Goal: Task Accomplishment & Management: Use online tool/utility

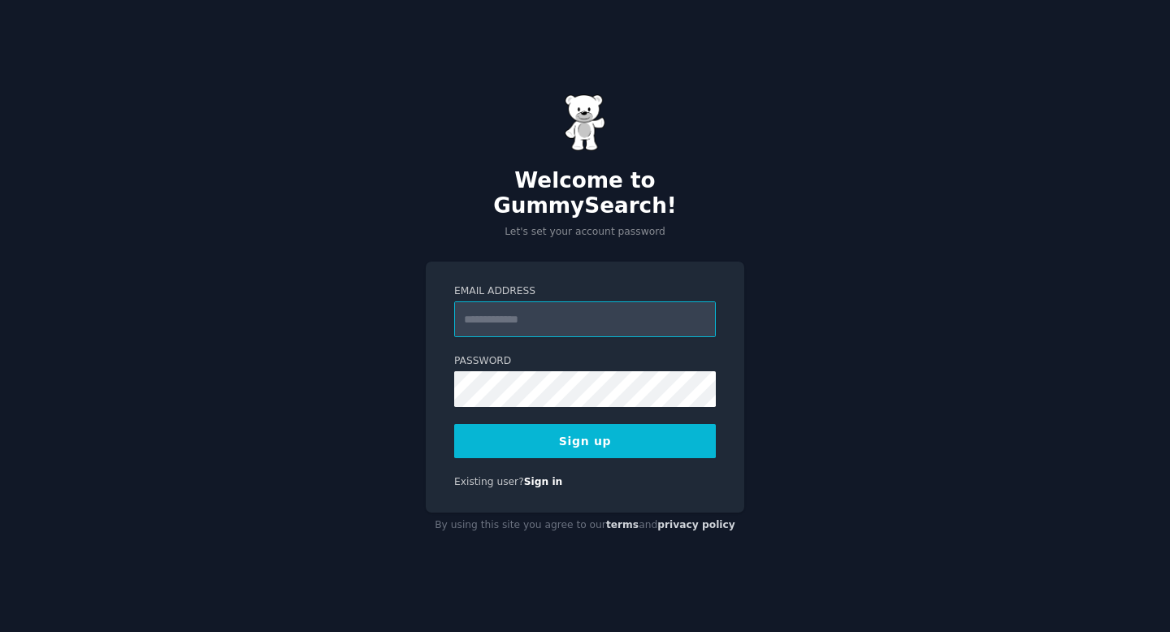
click at [498, 321] on input "Email Address" at bounding box center [585, 319] width 262 height 36
type input "**********"
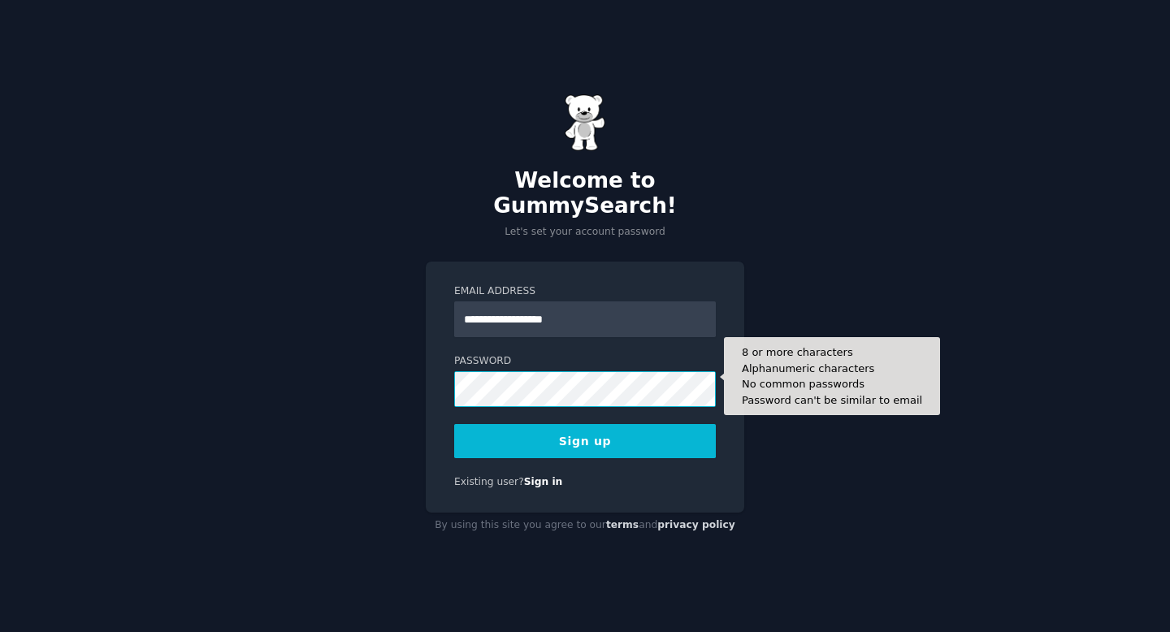
click at [454, 424] on button "Sign up" at bounding box center [585, 441] width 262 height 34
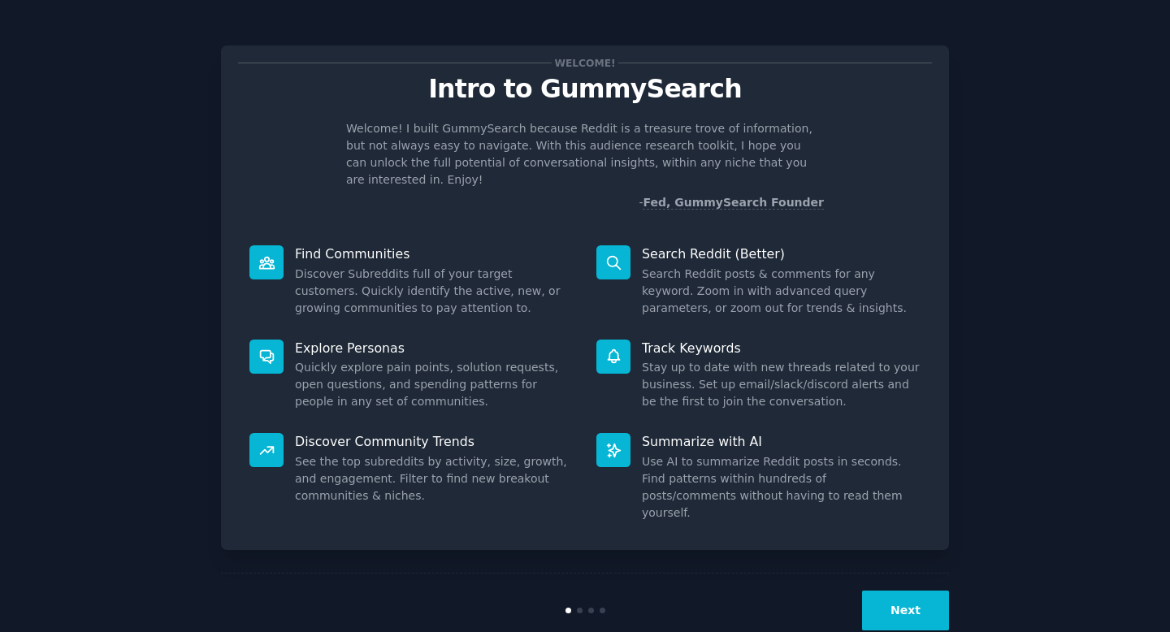
scroll to position [3, 0]
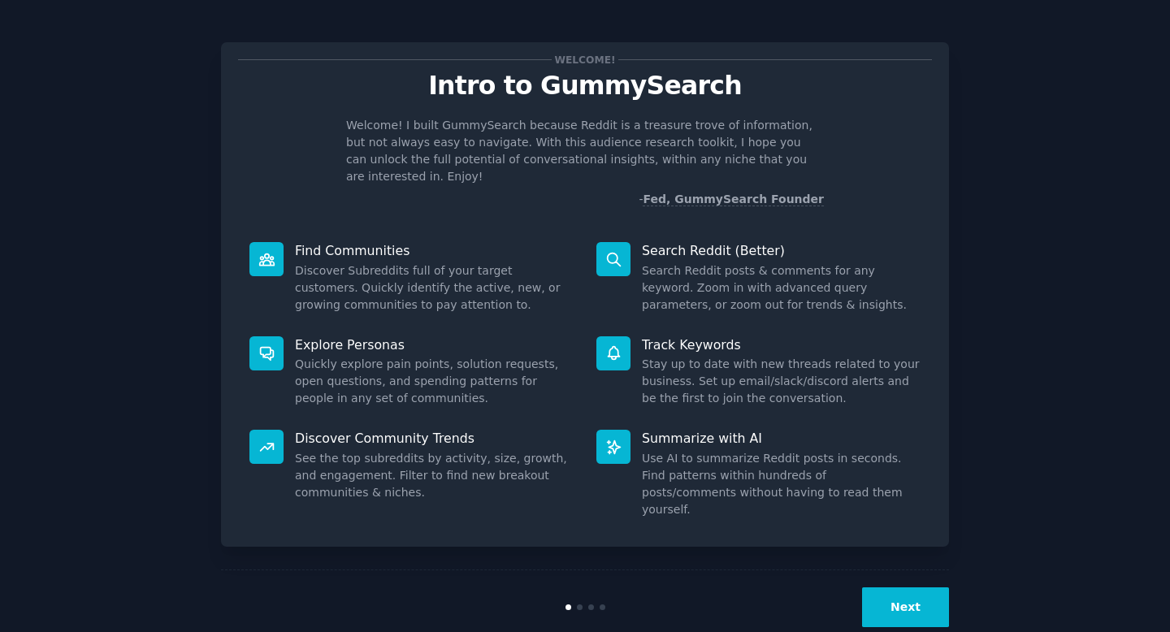
click at [905, 588] on button "Next" at bounding box center [905, 607] width 87 height 40
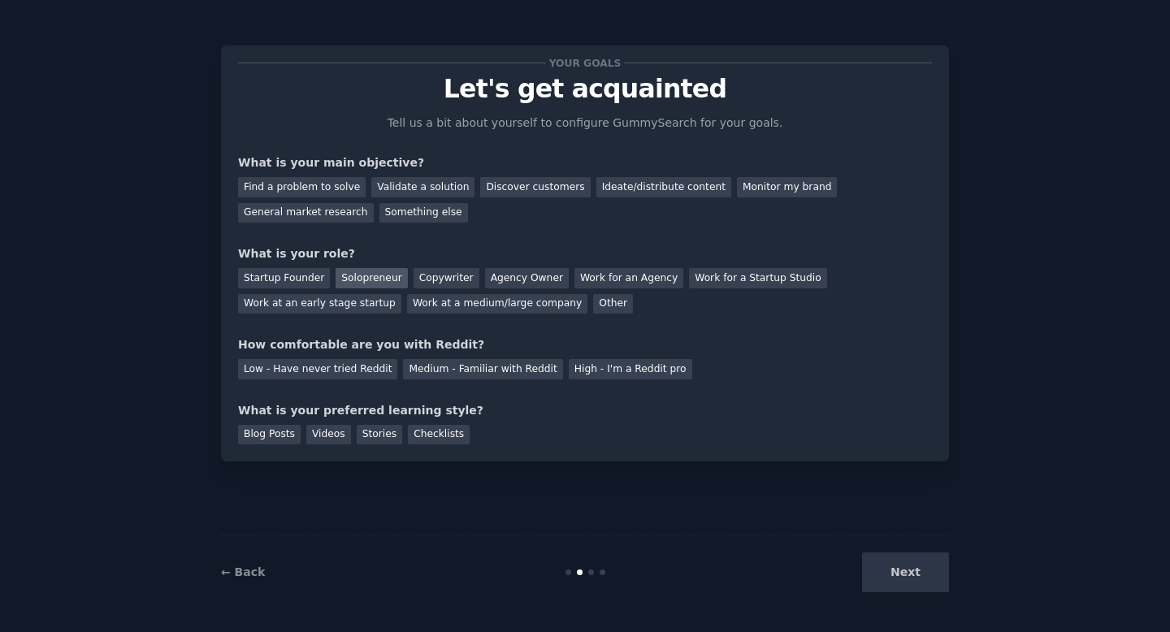
click at [349, 279] on div "Solopreneur" at bounding box center [371, 278] width 71 height 20
click at [423, 274] on div "Copywriter" at bounding box center [447, 278] width 66 height 20
click at [335, 221] on div "General market research" at bounding box center [306, 213] width 136 height 20
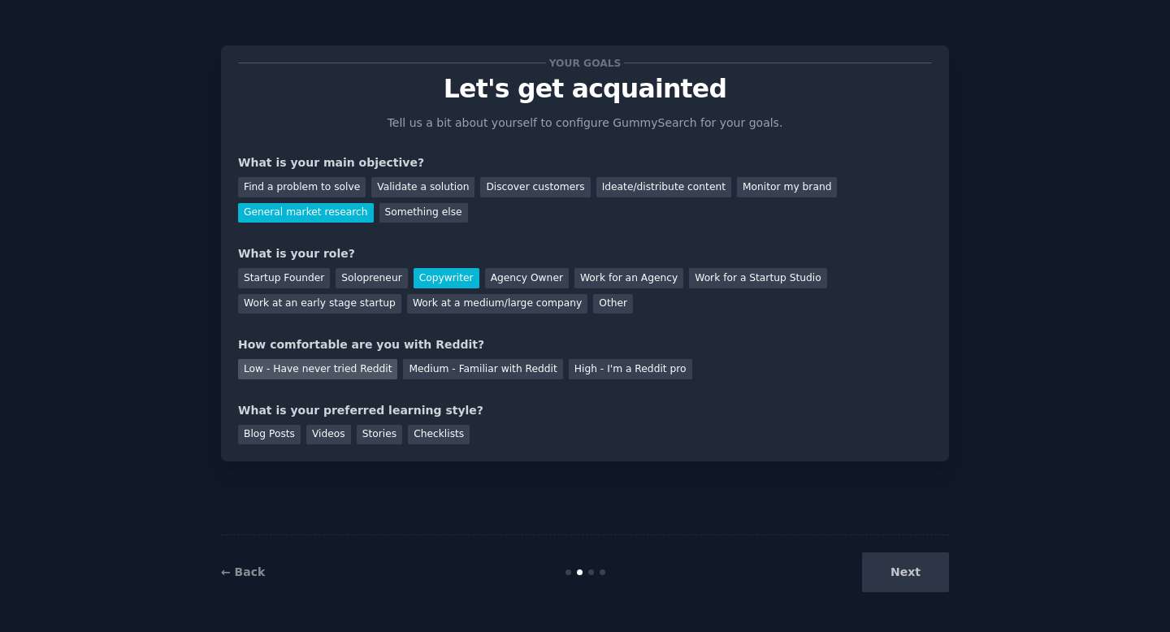
click at [331, 369] on div "Low - Have never tried Reddit" at bounding box center [317, 369] width 159 height 20
click at [437, 441] on div "Checklists" at bounding box center [439, 435] width 62 height 20
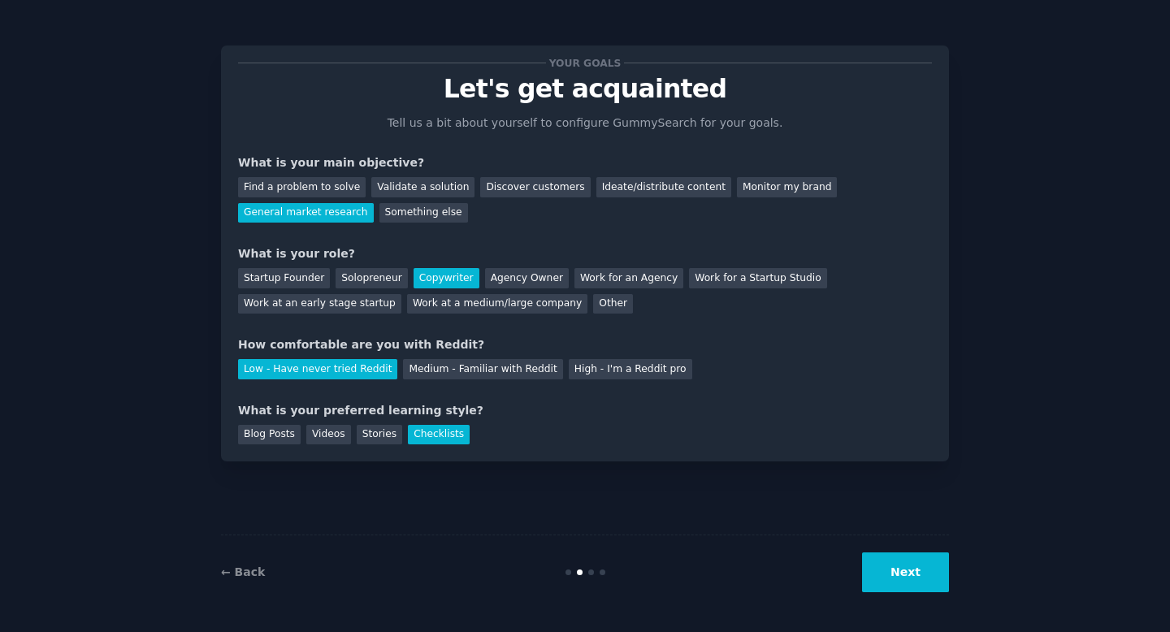
click at [883, 604] on div "← Back Next" at bounding box center [585, 572] width 728 height 75
click at [901, 574] on button "Next" at bounding box center [905, 572] width 87 height 40
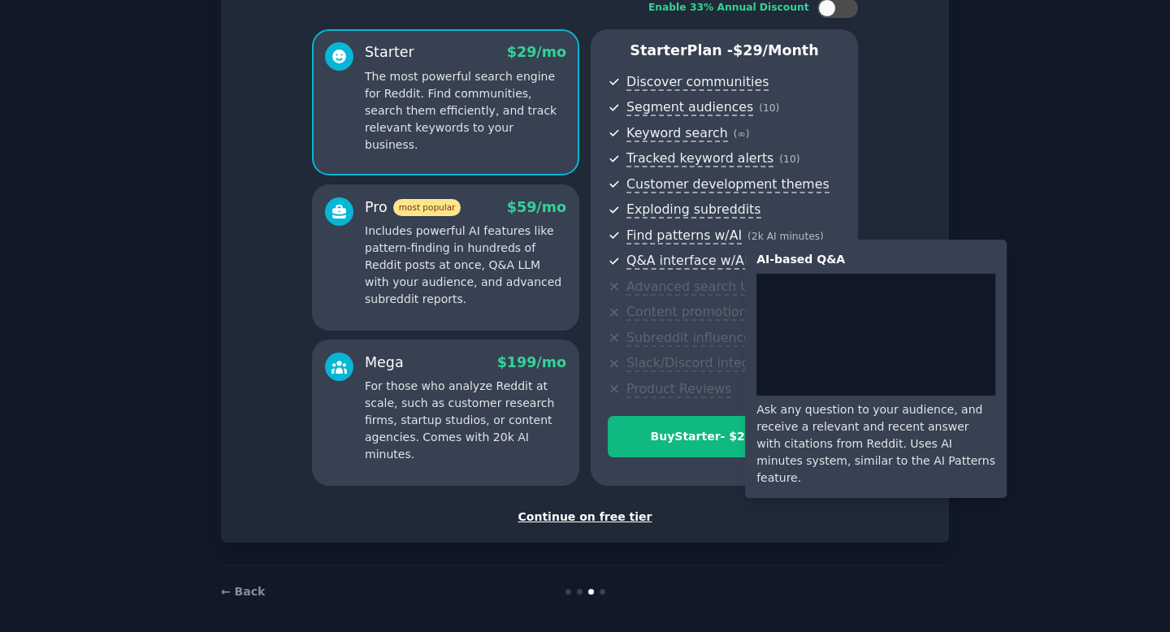
scroll to position [124, 0]
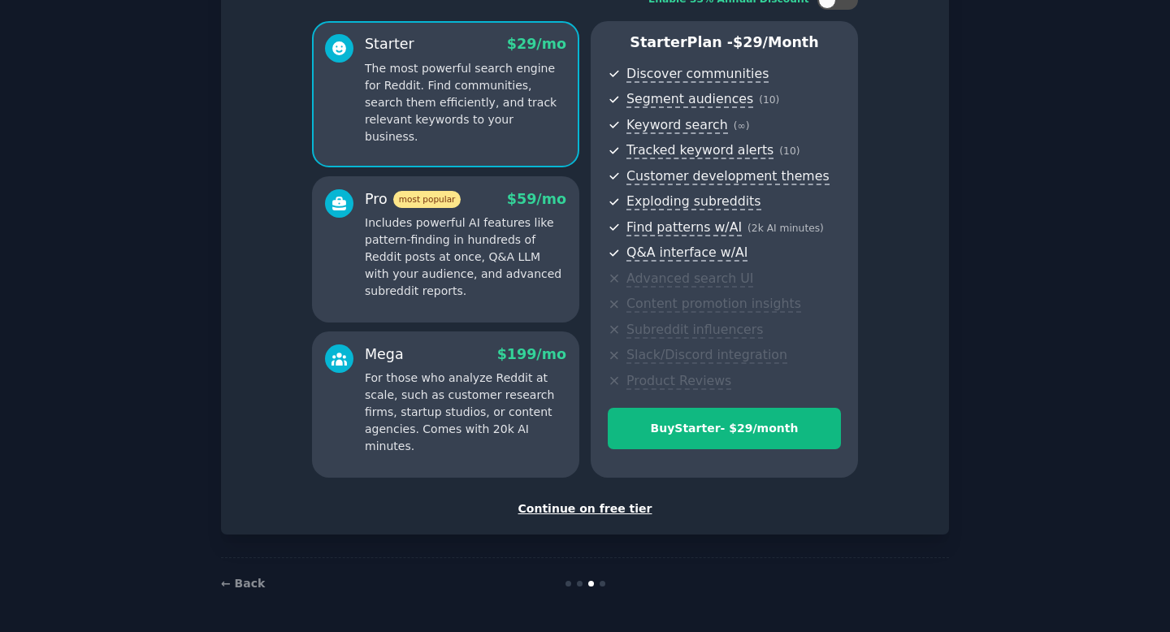
click at [587, 506] on div "Continue on free tier" at bounding box center [585, 508] width 694 height 17
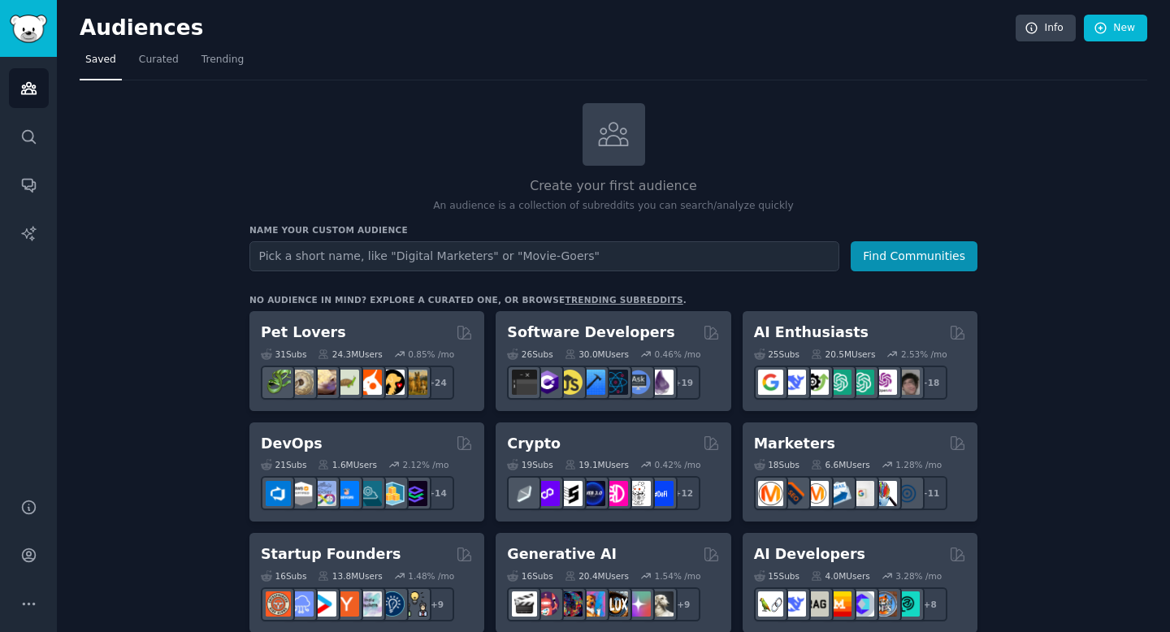
click at [366, 265] on input "text" at bounding box center [544, 256] width 590 height 30
type input "M"
click at [834, 439] on div "Marketers" at bounding box center [860, 444] width 212 height 20
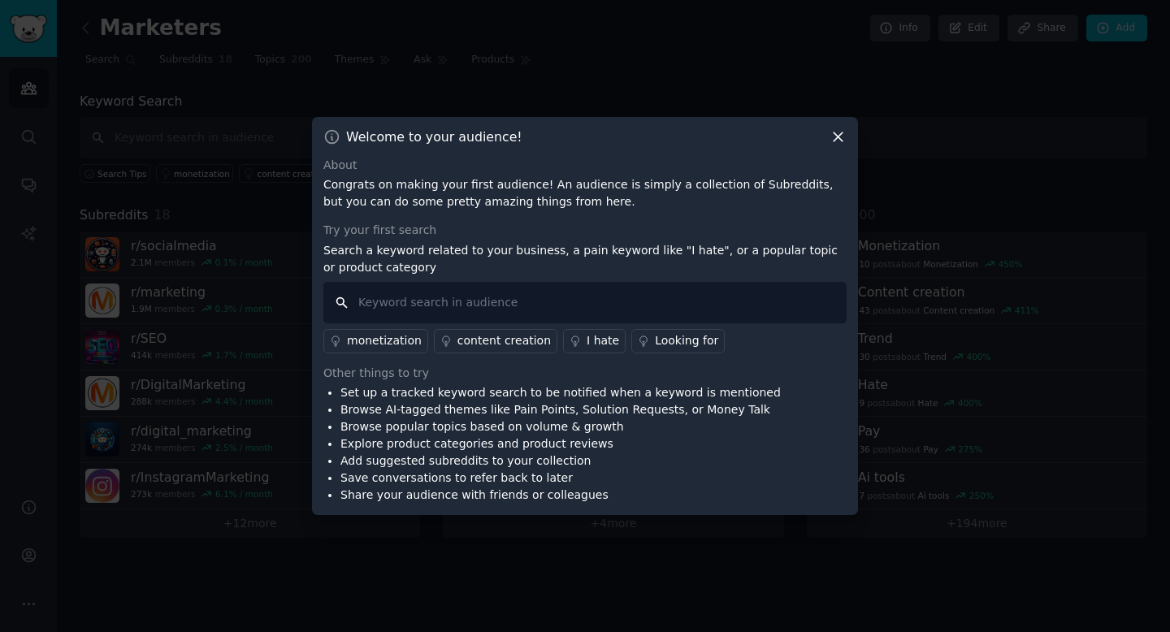
click at [572, 297] on input "text" at bounding box center [584, 302] width 523 height 41
click at [827, 129] on div "Welcome to your audience!" at bounding box center [584, 136] width 523 height 17
click at [838, 135] on icon at bounding box center [838, 136] width 17 height 17
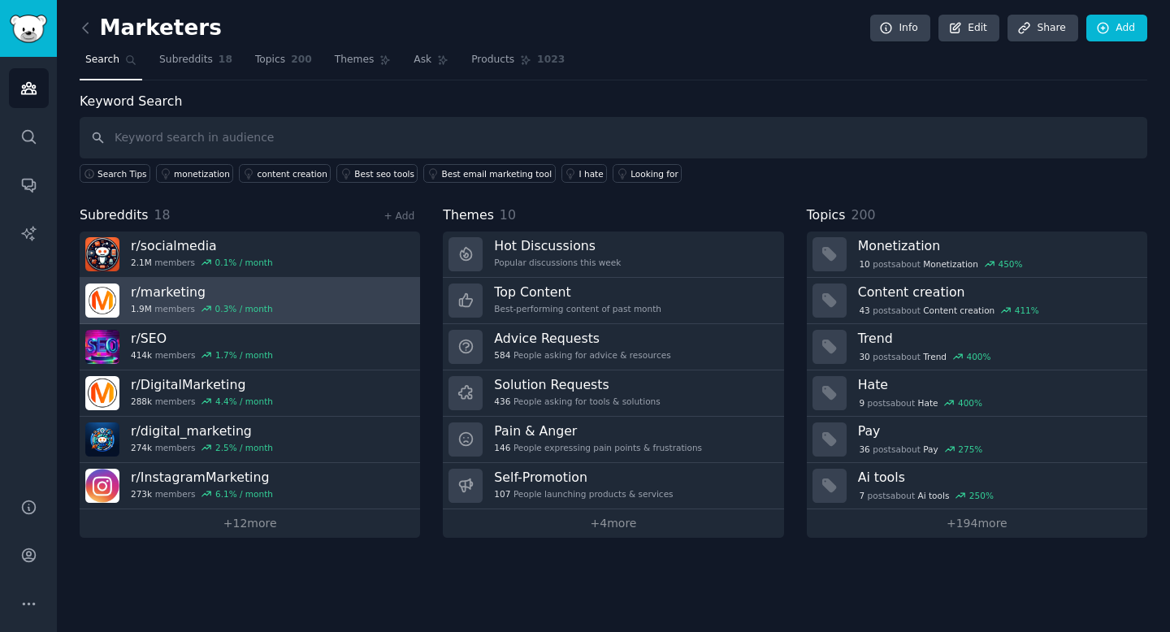
click at [162, 292] on h3 "r/ marketing" at bounding box center [202, 292] width 142 height 17
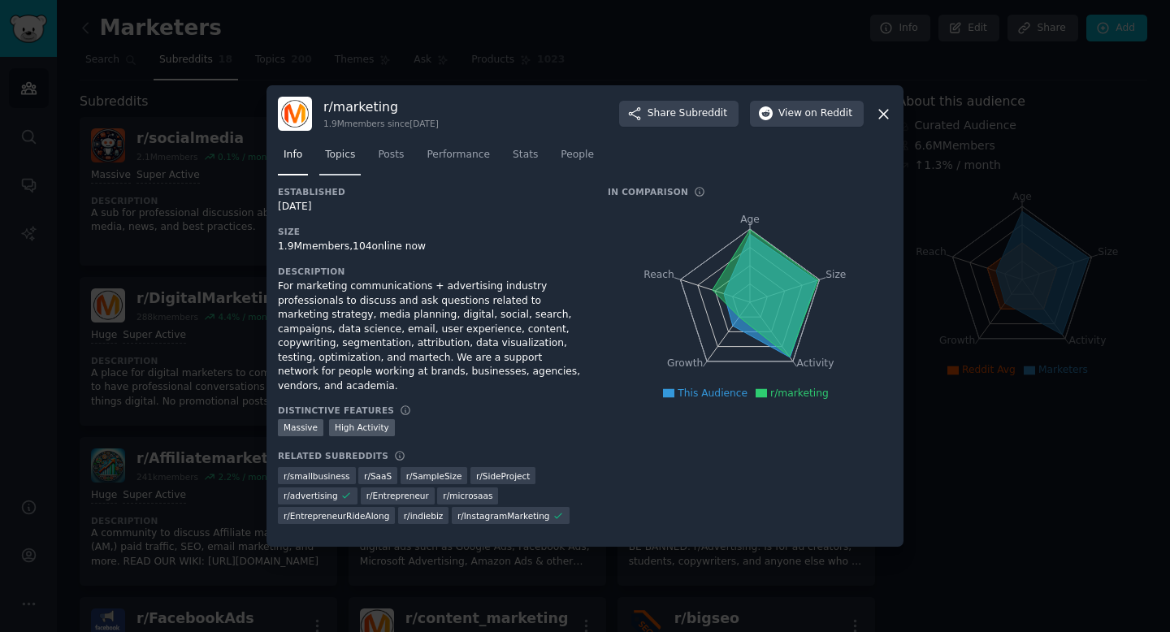
click at [339, 162] on span "Topics" at bounding box center [340, 155] width 30 height 15
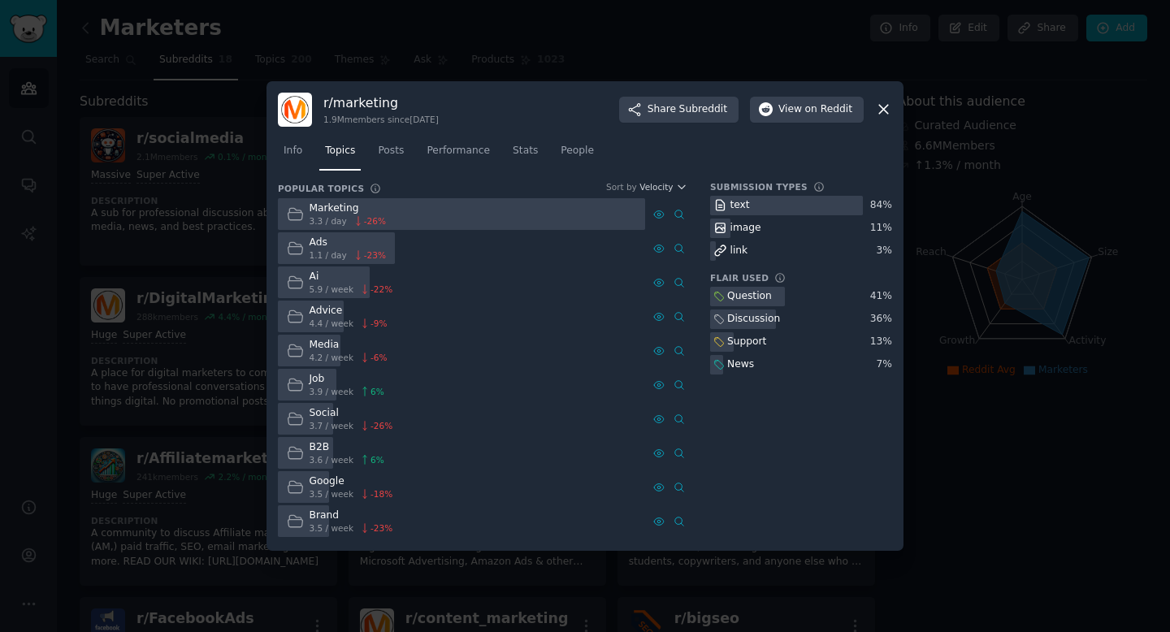
click at [401, 121] on div "1.9M members since [DATE]" at bounding box center [380, 119] width 115 height 11
click at [400, 149] on span "Posts" at bounding box center [391, 151] width 26 height 15
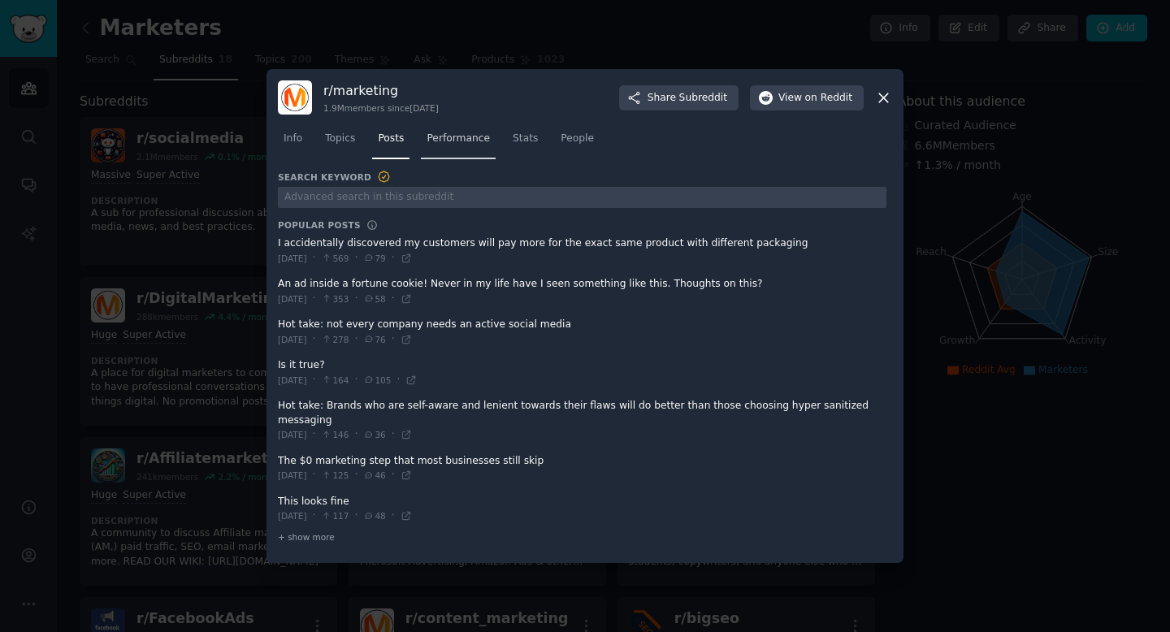
click at [446, 141] on span "Performance" at bounding box center [458, 139] width 63 height 15
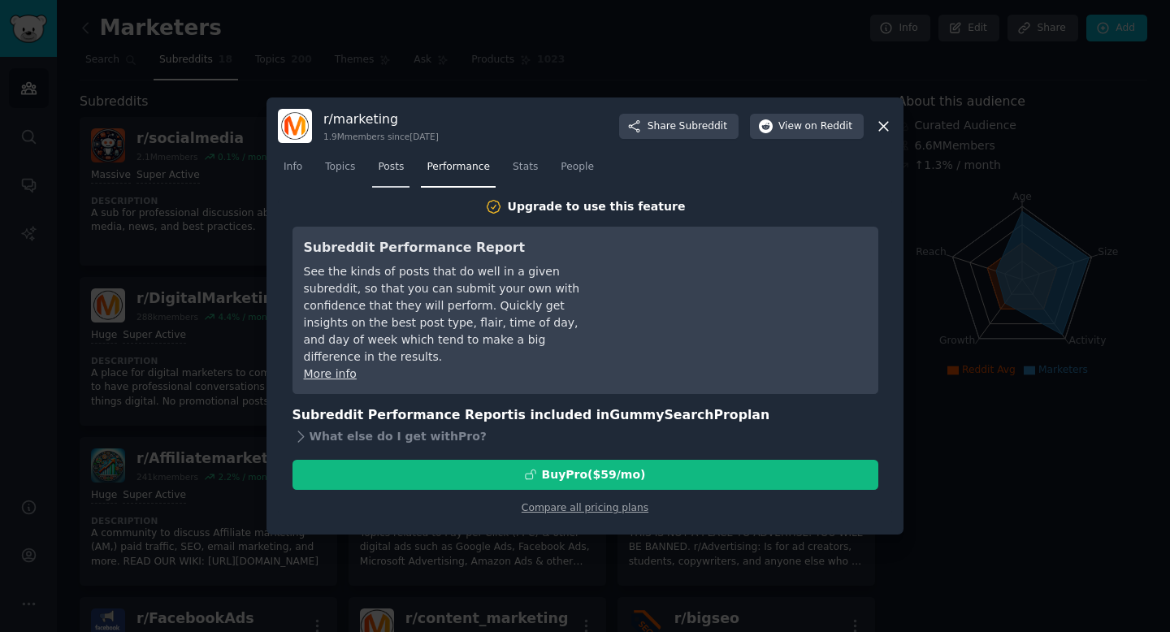
click at [392, 168] on span "Posts" at bounding box center [391, 167] width 26 height 15
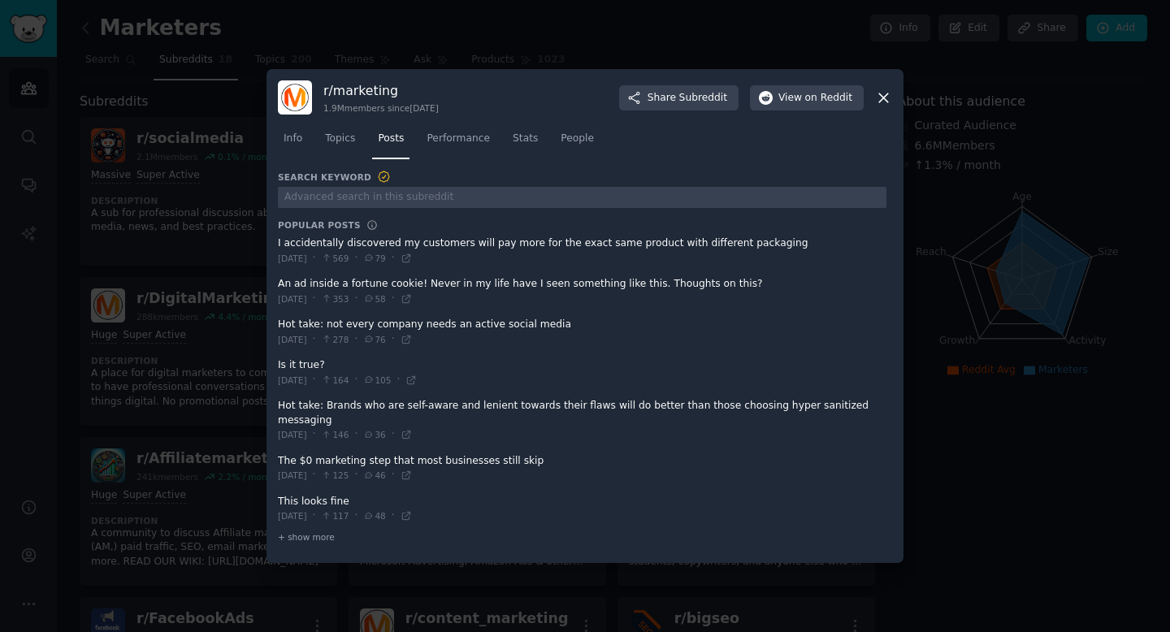
click at [216, 267] on div at bounding box center [585, 316] width 1170 height 632
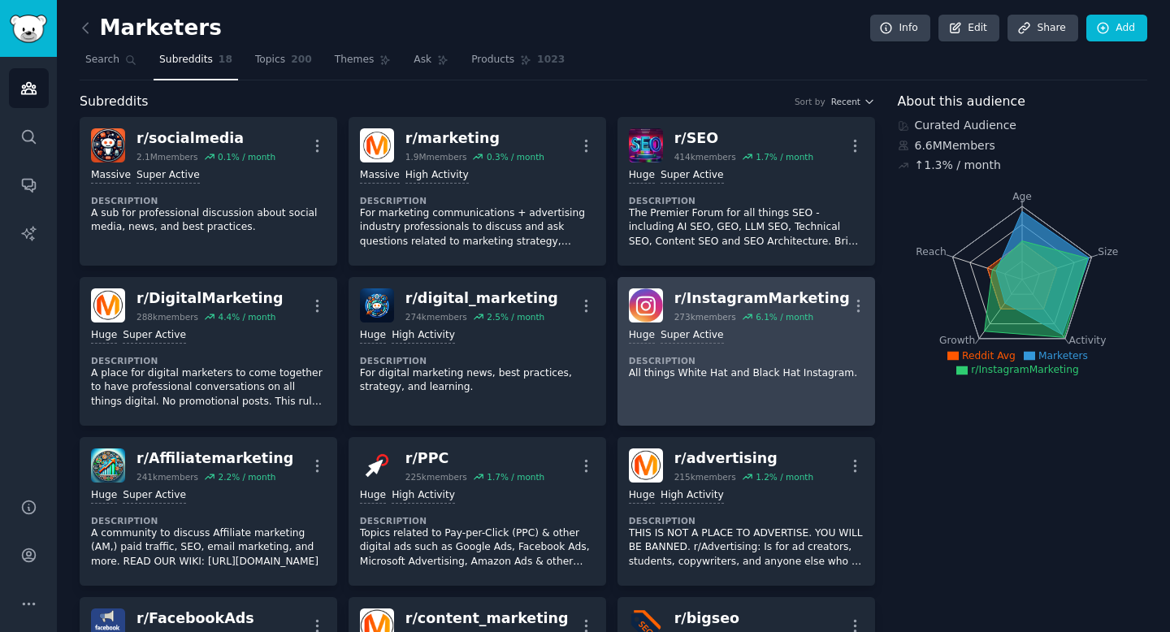
click at [786, 285] on link "r/ InstagramMarketing 273k members 6.1 % / month More Huge Super Active Descrip…" at bounding box center [746, 351] width 258 height 149
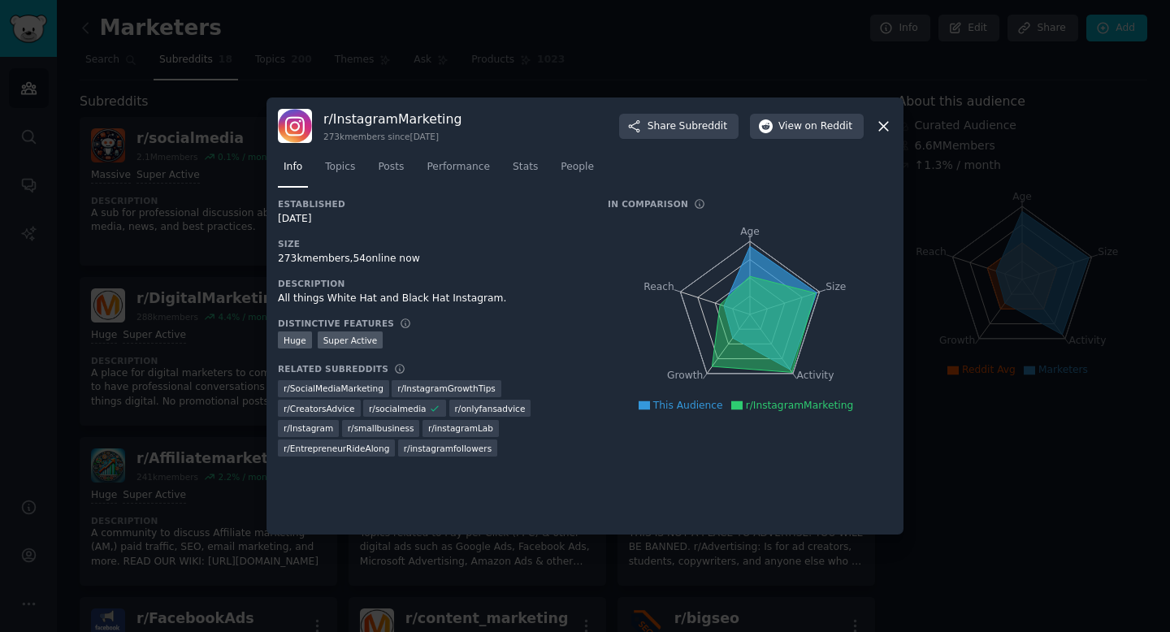
click at [362, 178] on nav "Info Topics Posts Performance Stats People" at bounding box center [585, 170] width 614 height 33
click at [353, 175] on link "Topics" at bounding box center [339, 170] width 41 height 33
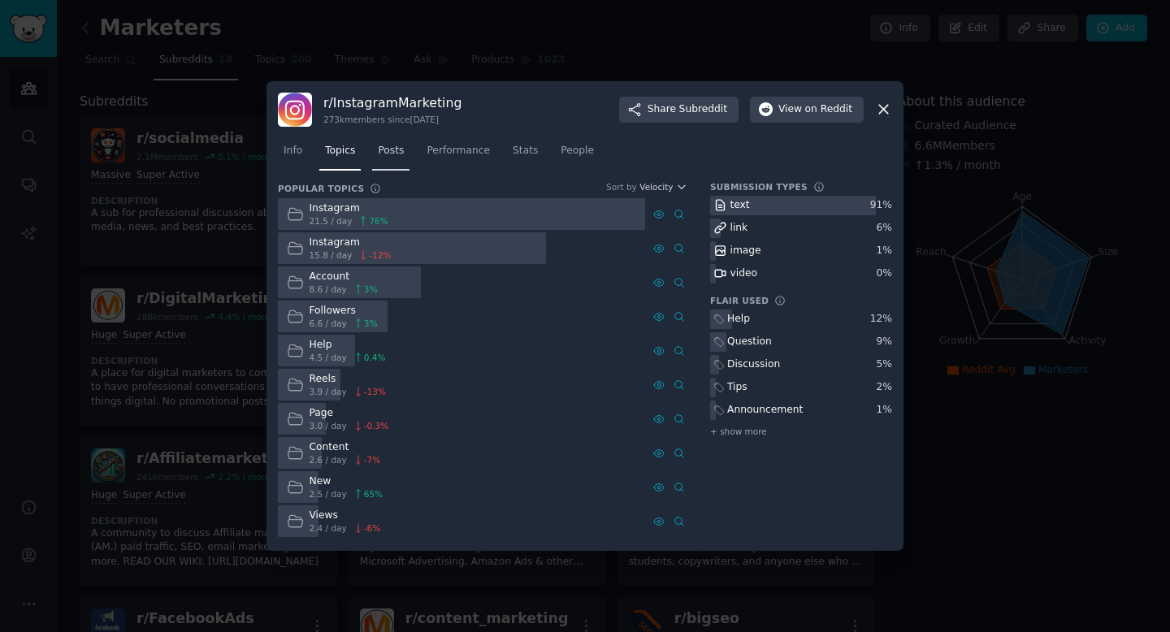
click at [398, 151] on span "Posts" at bounding box center [391, 151] width 26 height 15
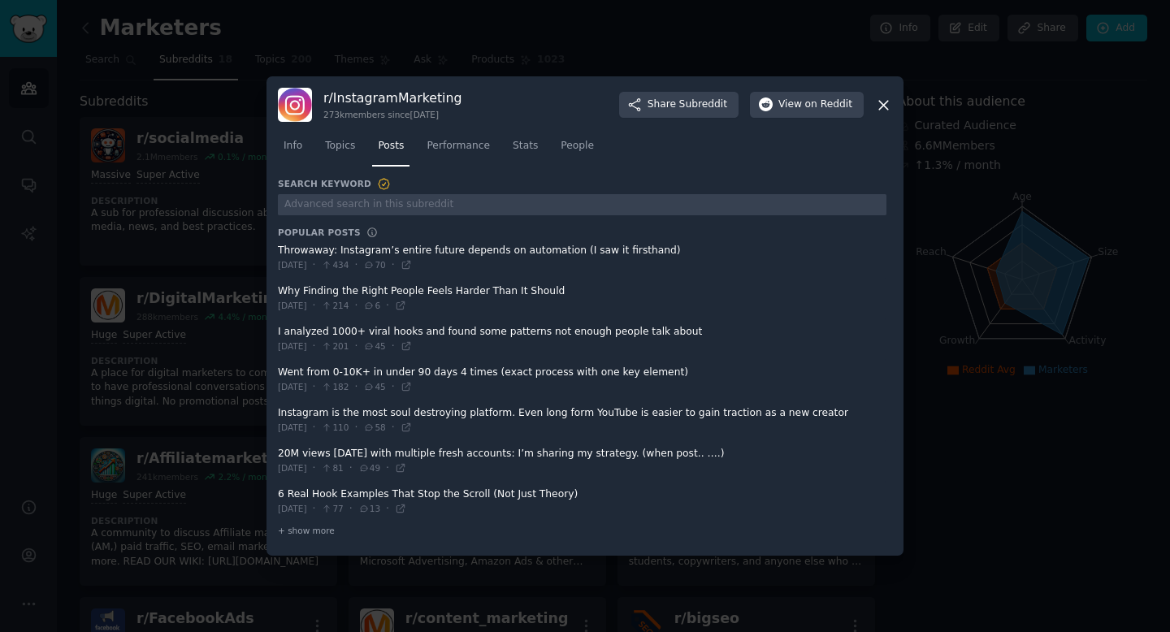
click at [231, 260] on div at bounding box center [585, 316] width 1170 height 632
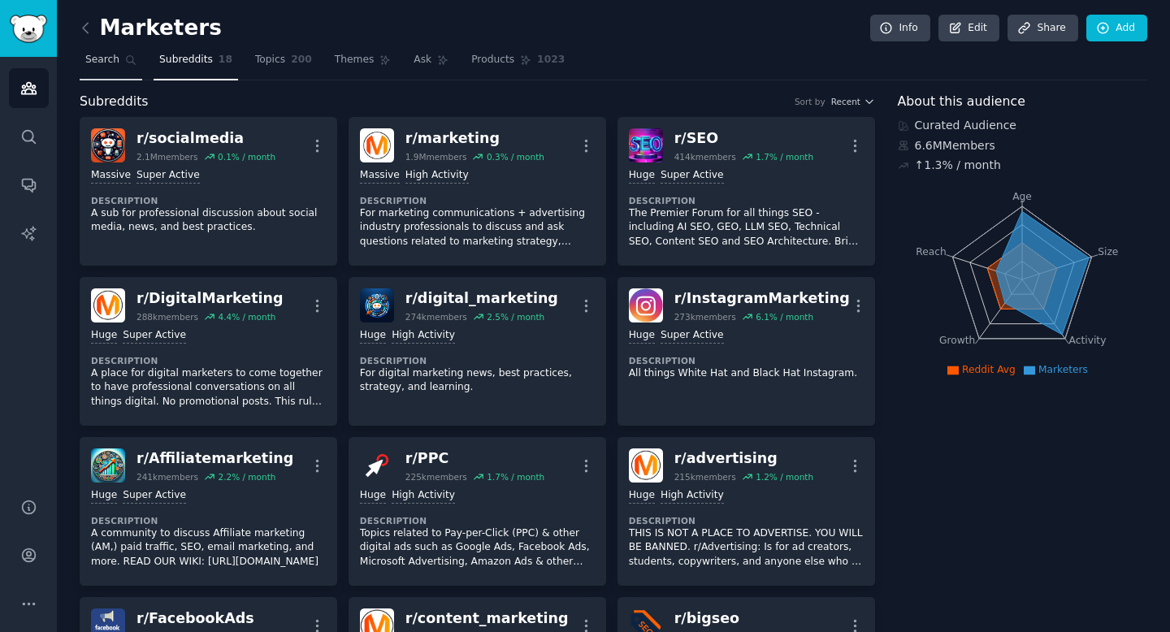
click at [116, 68] on link "Search" at bounding box center [111, 63] width 63 height 33
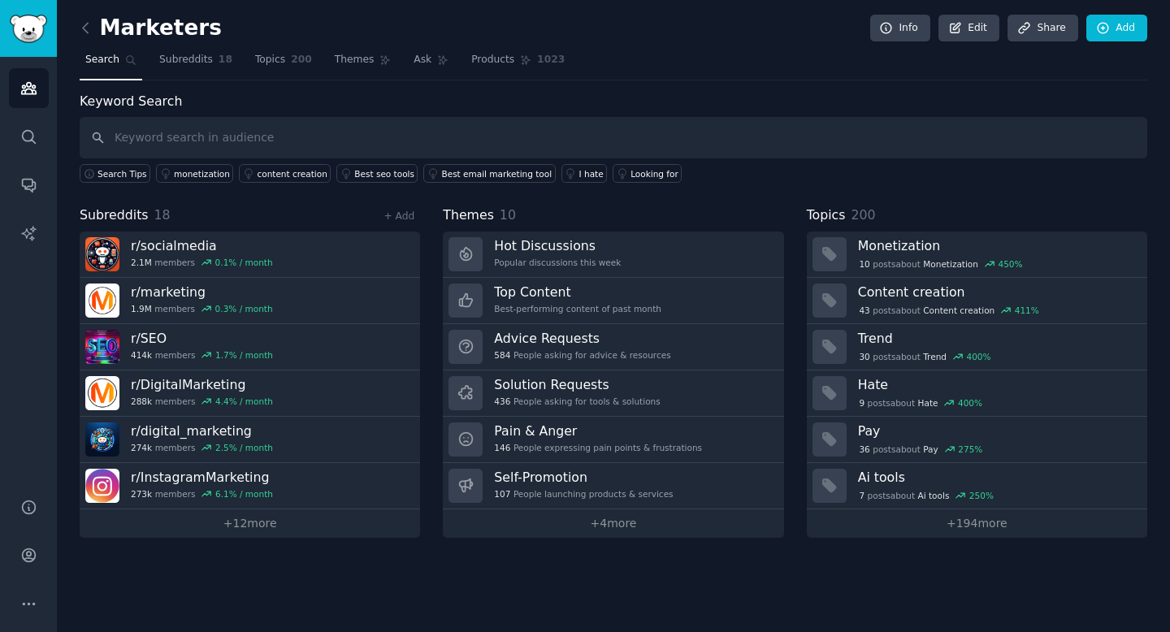
click at [76, 25] on div "Marketers Info Edit Share Add Search Subreddits 18 Topics 200 Themes Ask Produc…" at bounding box center [613, 316] width 1113 height 632
click at [86, 28] on icon at bounding box center [85, 27] width 17 height 17
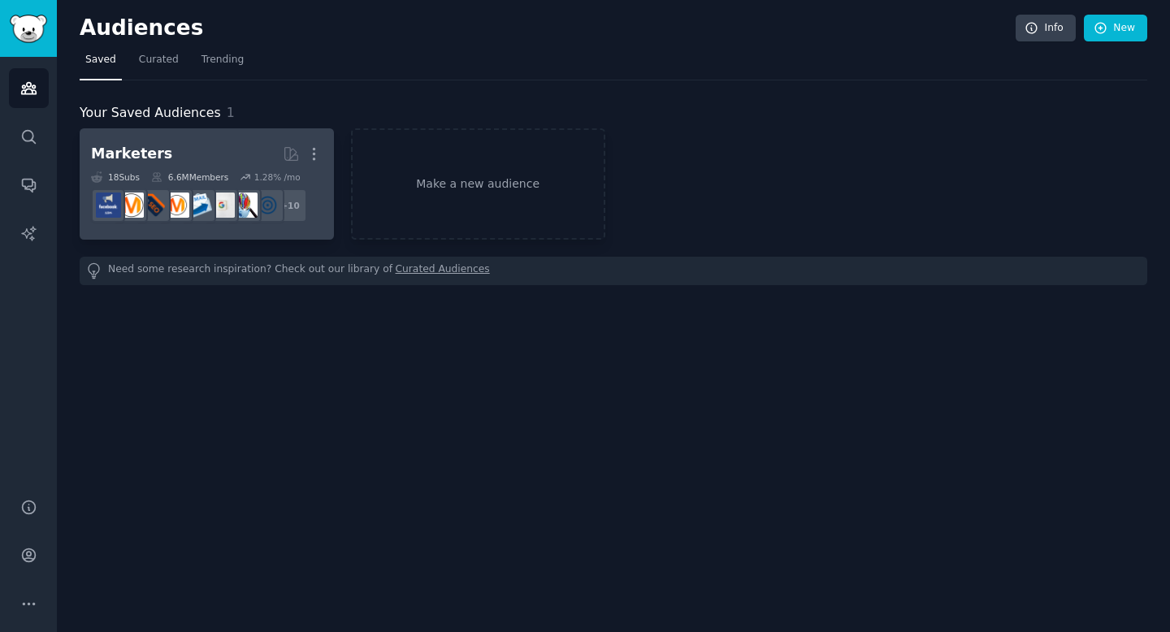
click at [201, 224] on dd "+ 10" at bounding box center [207, 205] width 232 height 45
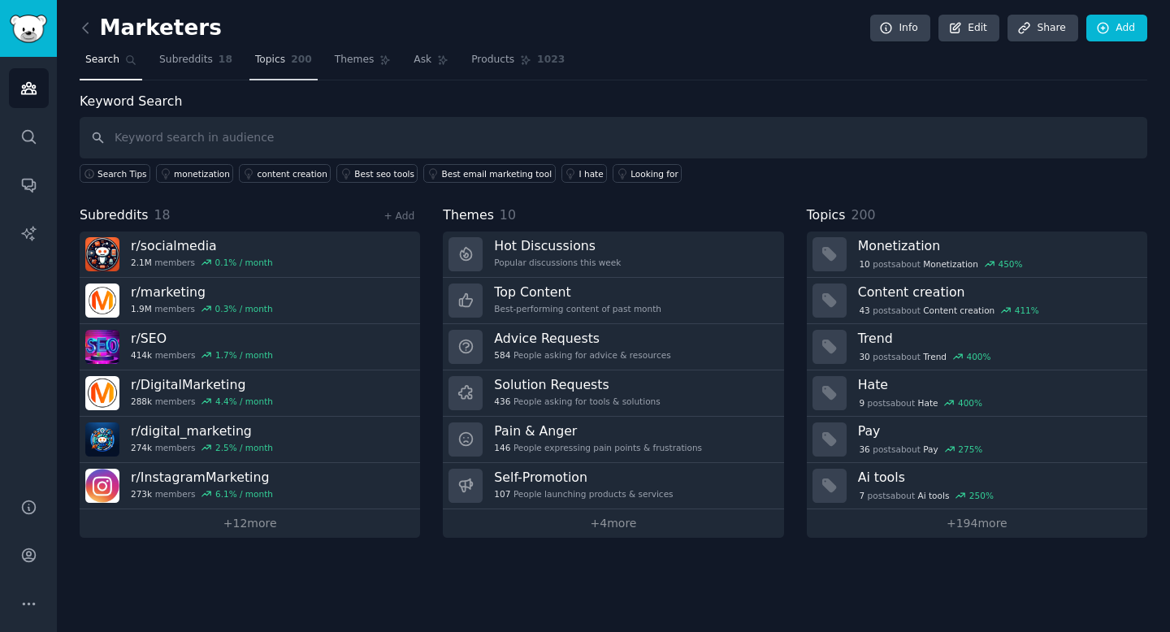
click at [287, 67] on link "Topics 200" at bounding box center [283, 63] width 68 height 33
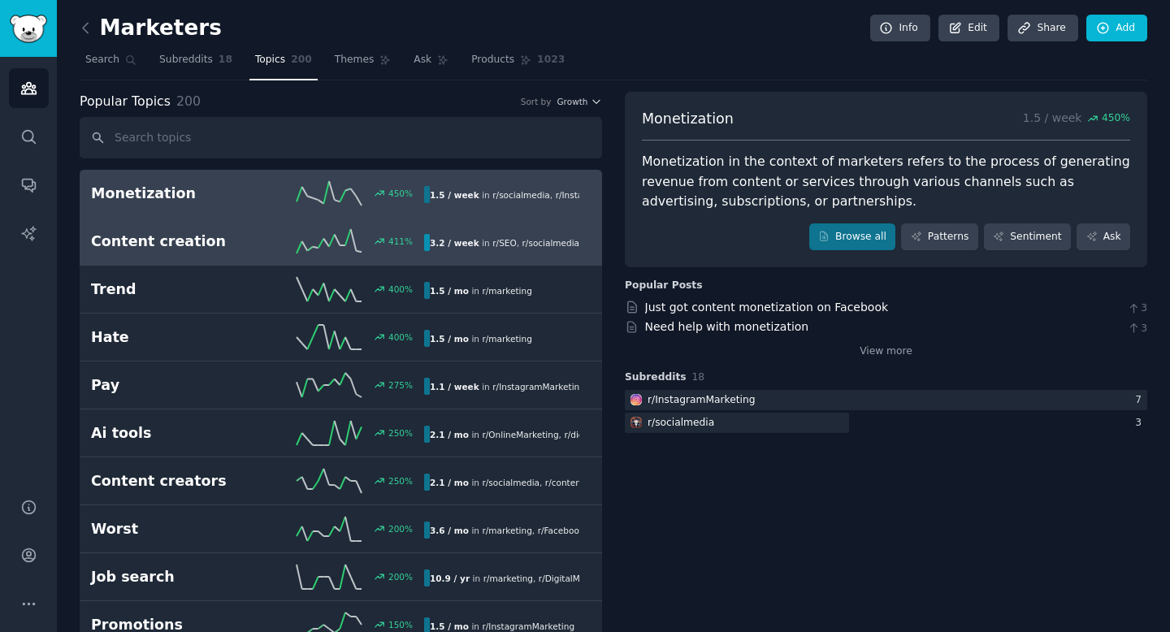
scroll to position [6, 0]
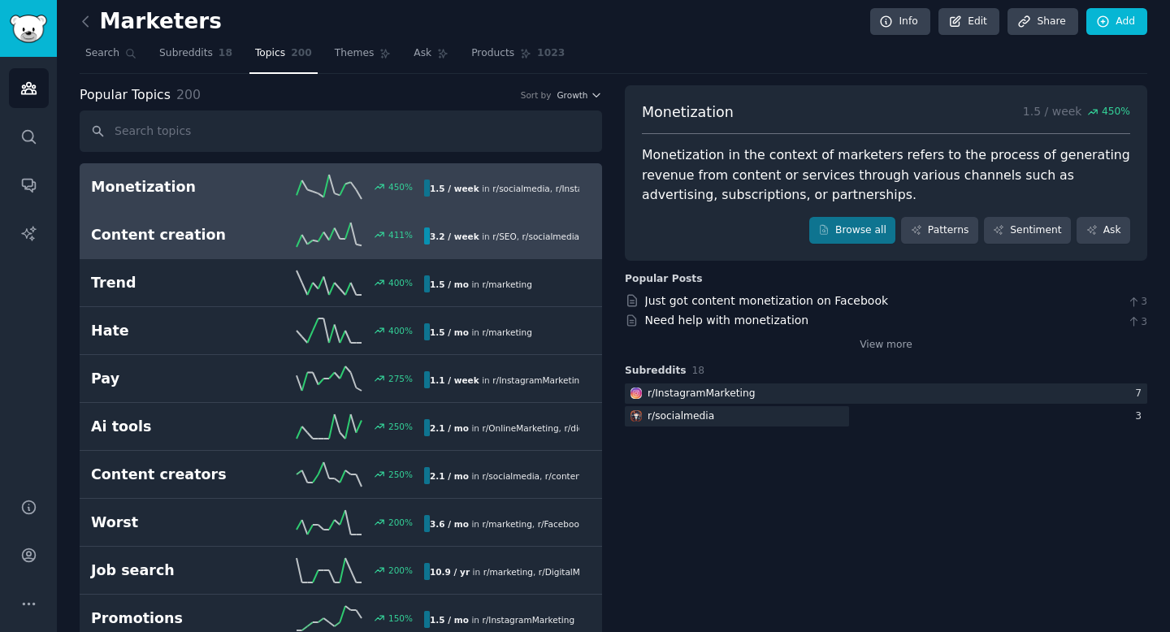
click at [167, 243] on h2 "Content creation" at bounding box center [174, 235] width 167 height 20
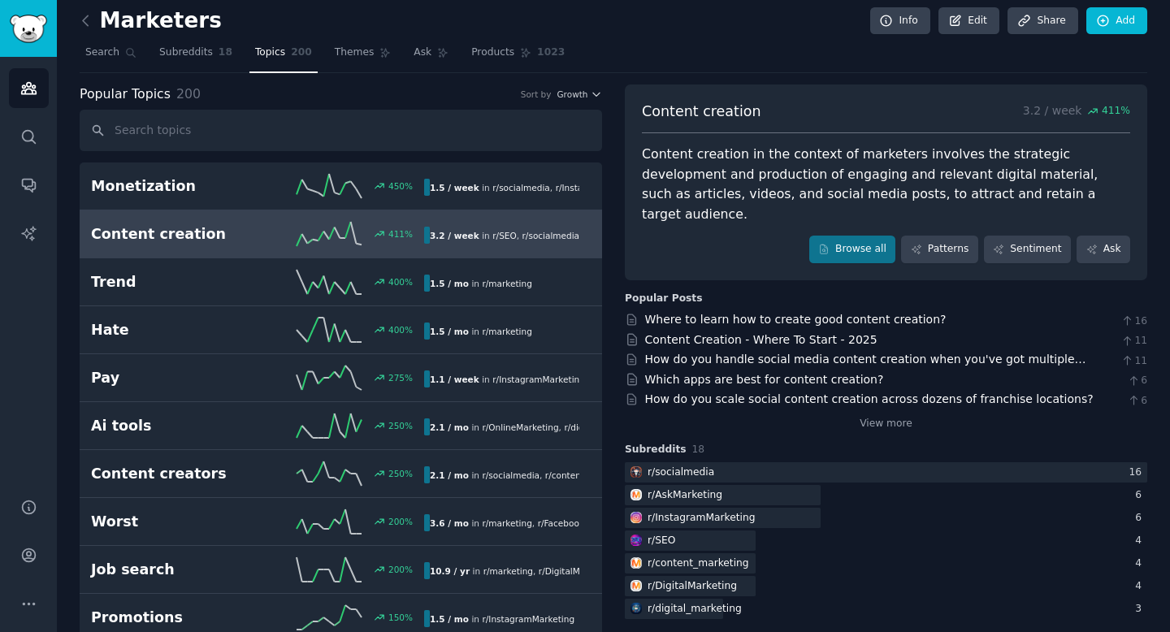
scroll to position [9, 0]
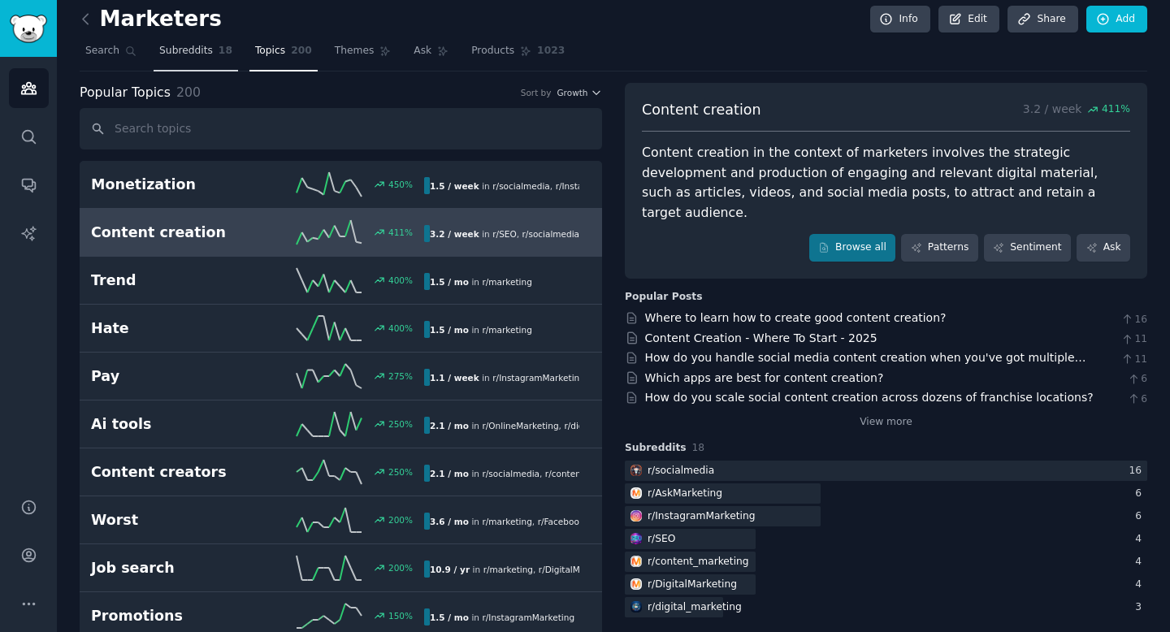
click at [172, 58] on span "Subreddits" at bounding box center [186, 51] width 54 height 15
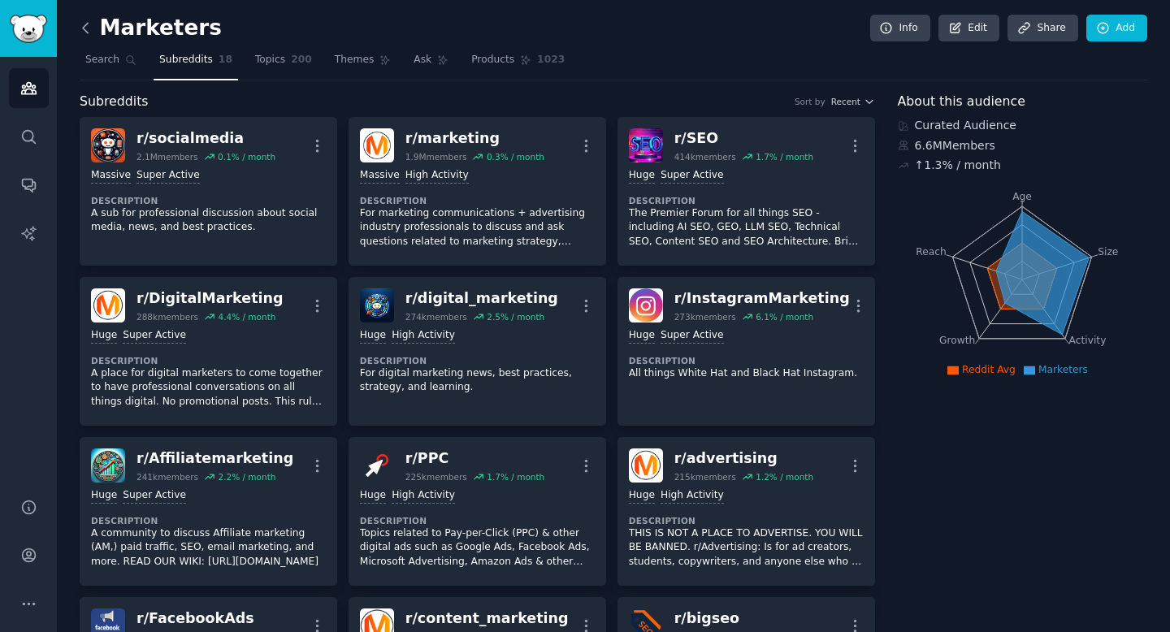
click at [89, 31] on icon at bounding box center [85, 27] width 17 height 17
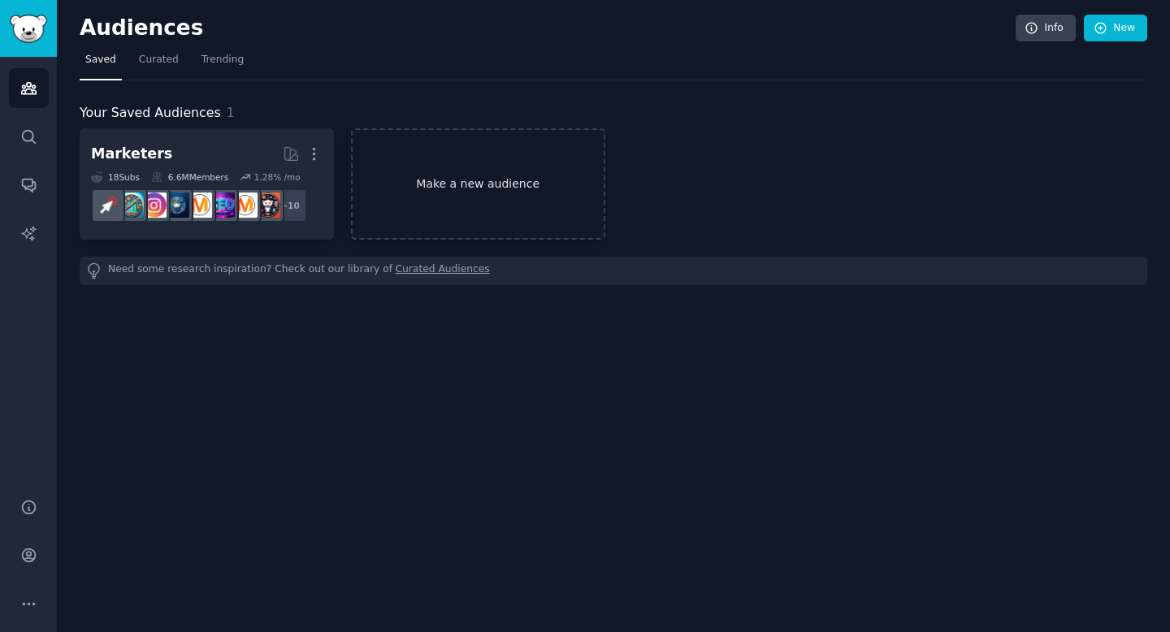
click at [495, 165] on link "Make a new audience" at bounding box center [478, 183] width 254 height 111
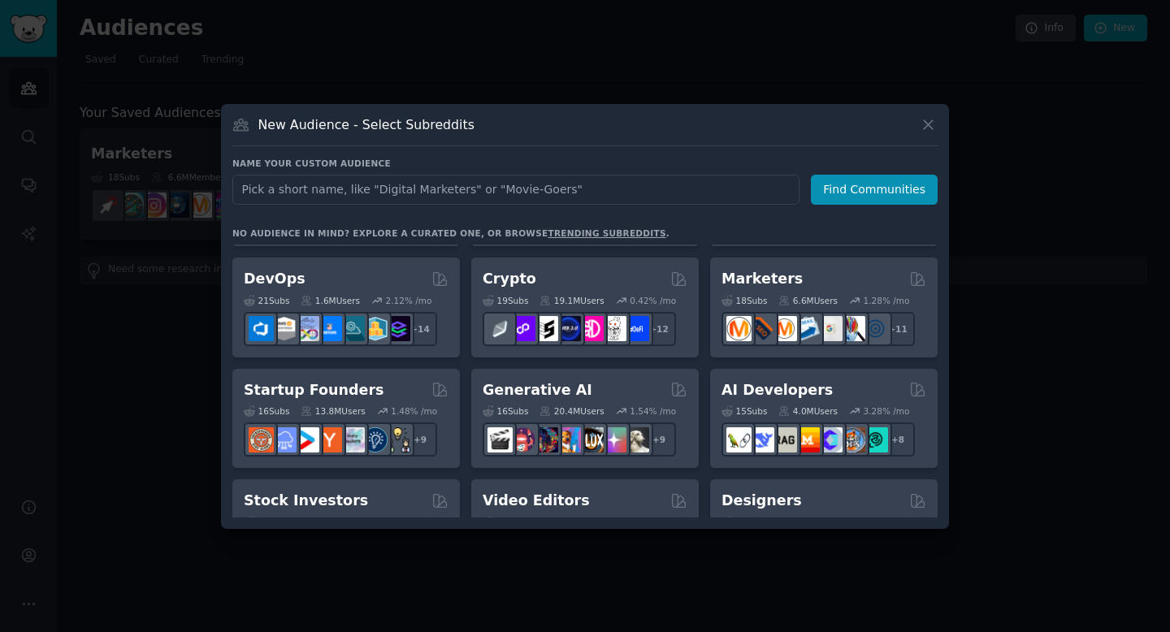
scroll to position [109, 0]
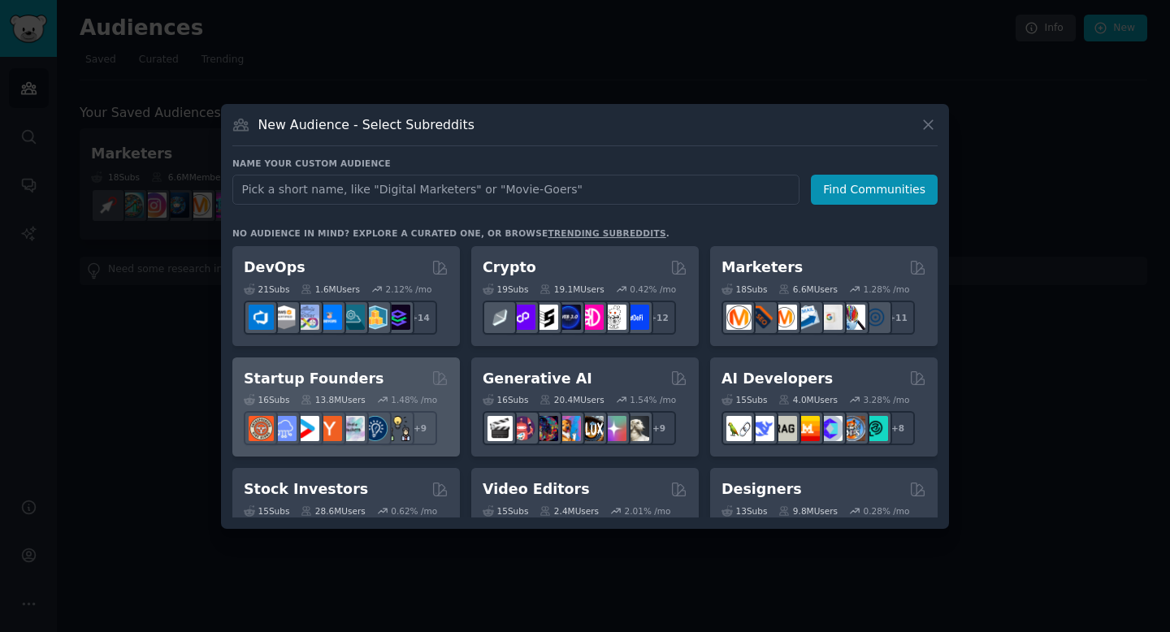
click at [425, 383] on div "Startup Founders Curated by GummySearch" at bounding box center [346, 379] width 205 height 20
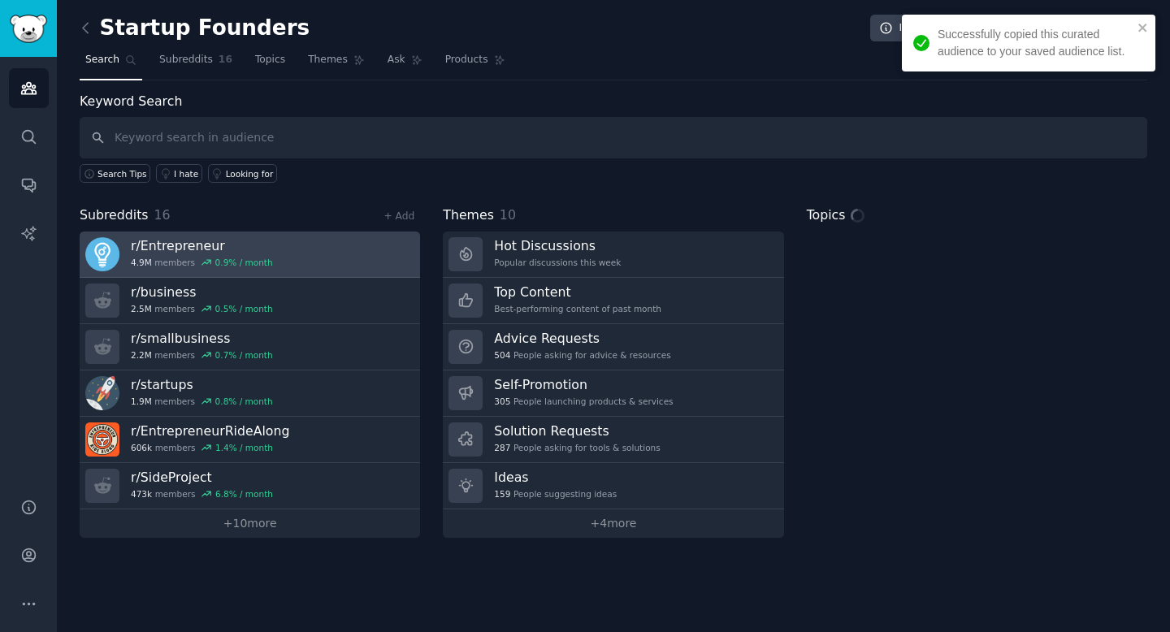
click at [271, 238] on link "r/ Entrepreneur 4.9M members 0.9 % / month" at bounding box center [250, 255] width 340 height 46
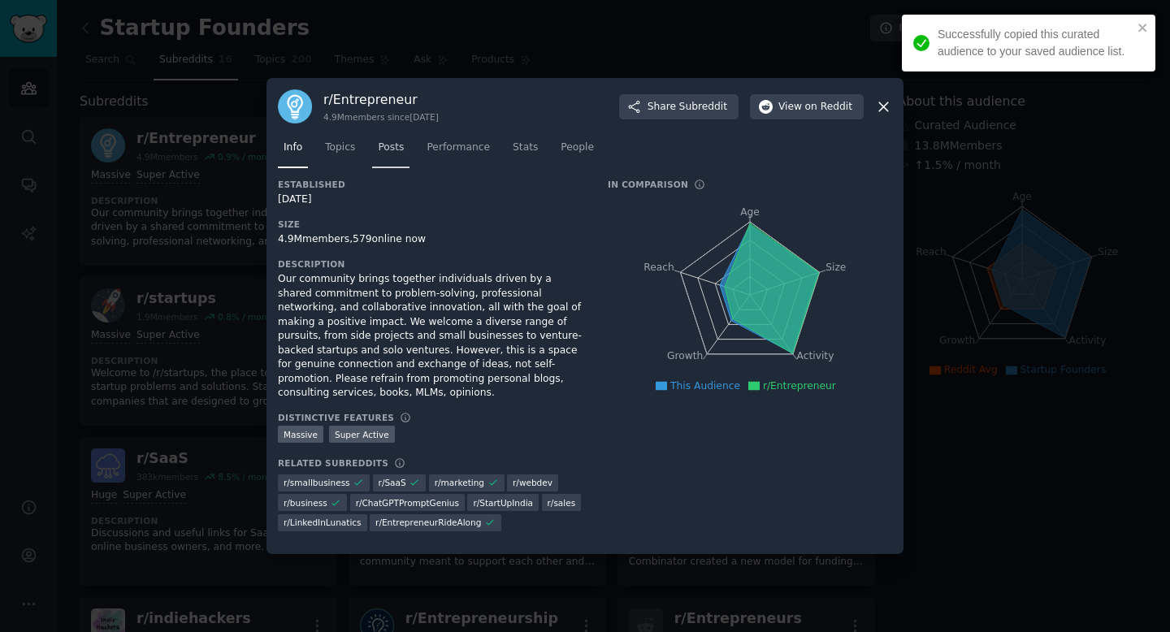
click at [379, 145] on span "Posts" at bounding box center [391, 148] width 26 height 15
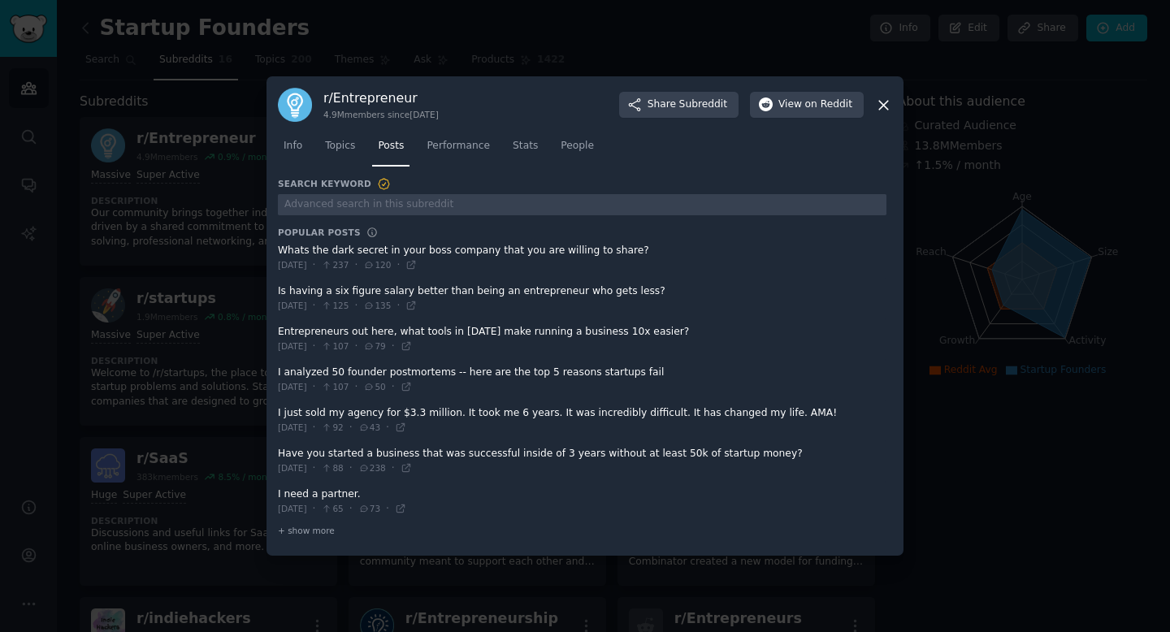
click at [203, 396] on div at bounding box center [585, 316] width 1170 height 632
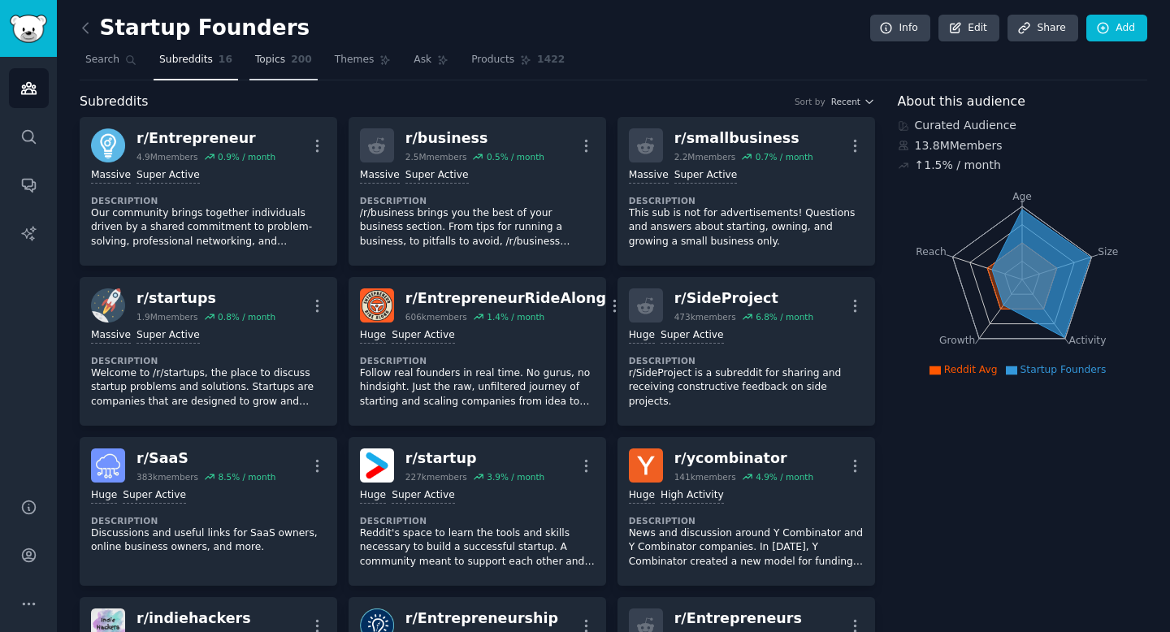
click at [270, 61] on span "Topics" at bounding box center [270, 60] width 30 height 15
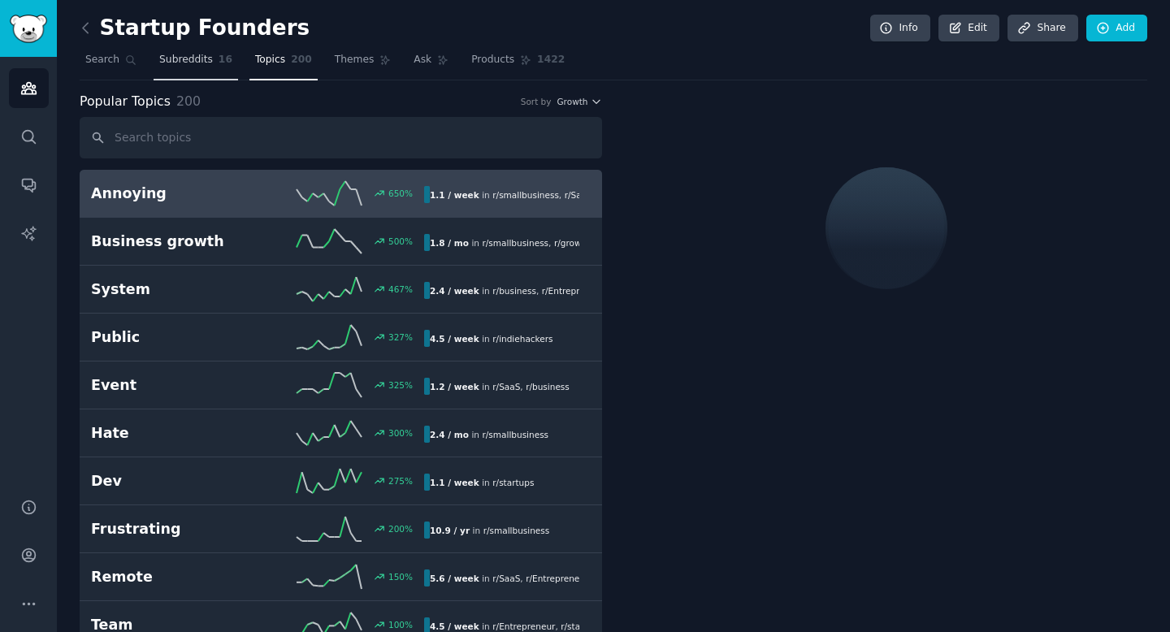
click at [193, 66] on span "Subreddits" at bounding box center [186, 60] width 54 height 15
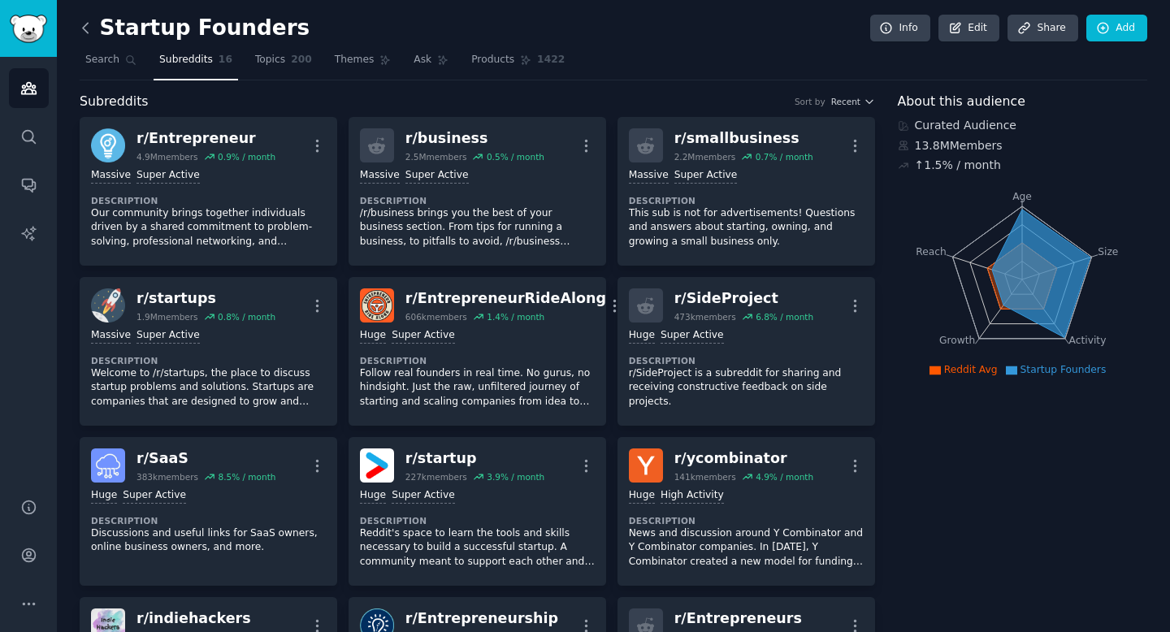
click at [87, 27] on icon at bounding box center [85, 27] width 17 height 17
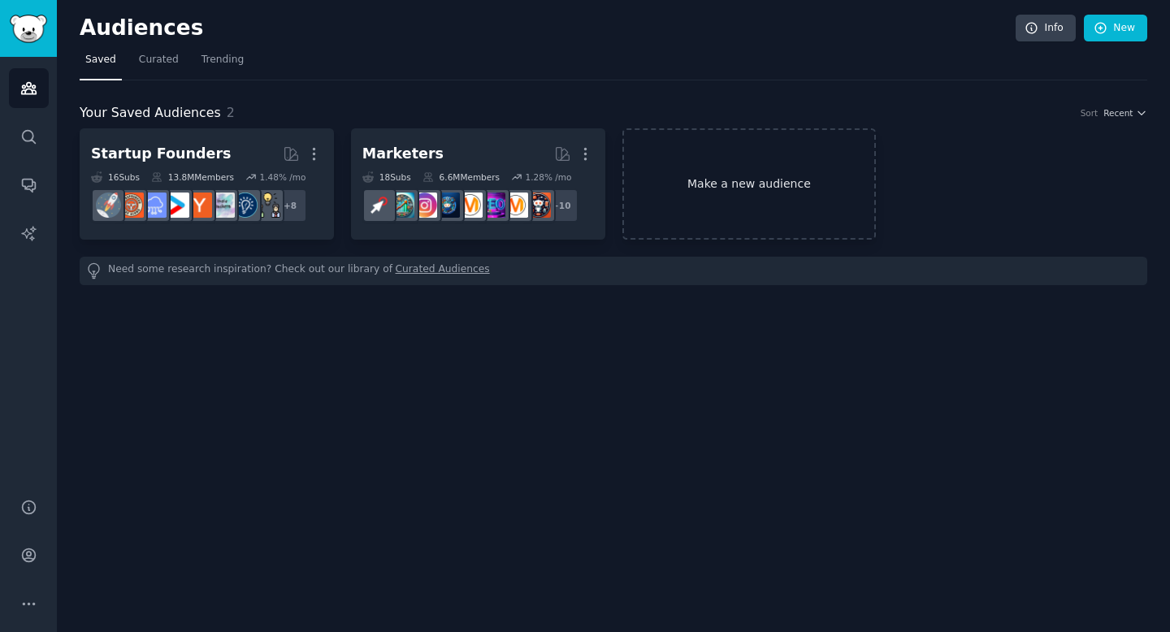
click at [803, 200] on link "Make a new audience" at bounding box center [749, 183] width 254 height 111
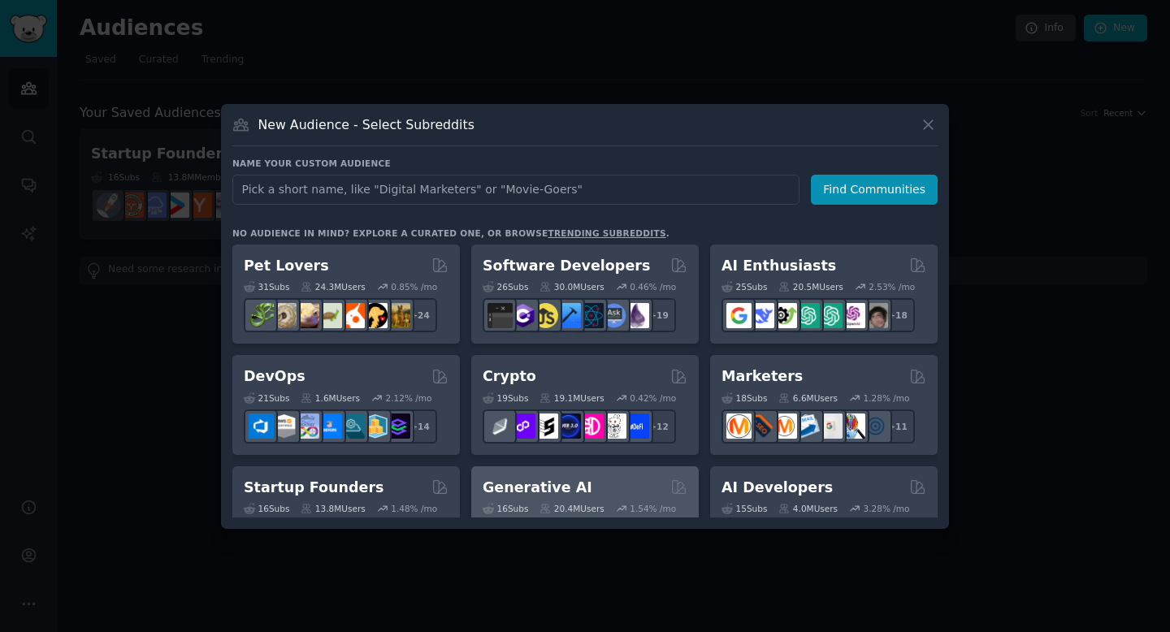
scroll to position [220, 0]
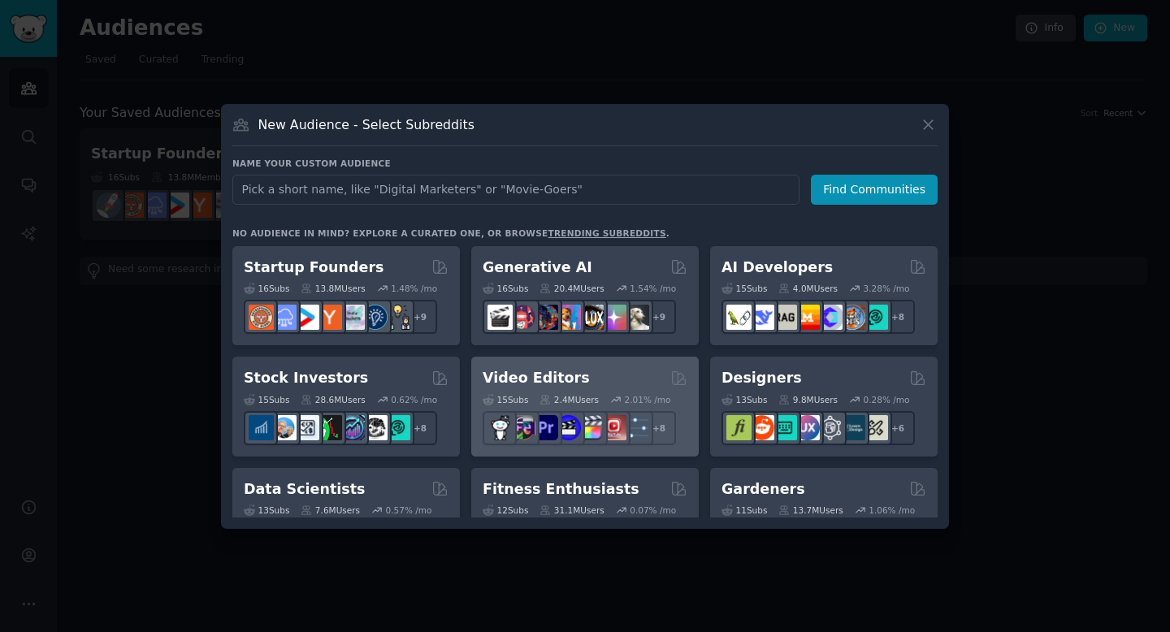
click at [612, 379] on div "Video Editors" at bounding box center [585, 378] width 205 height 20
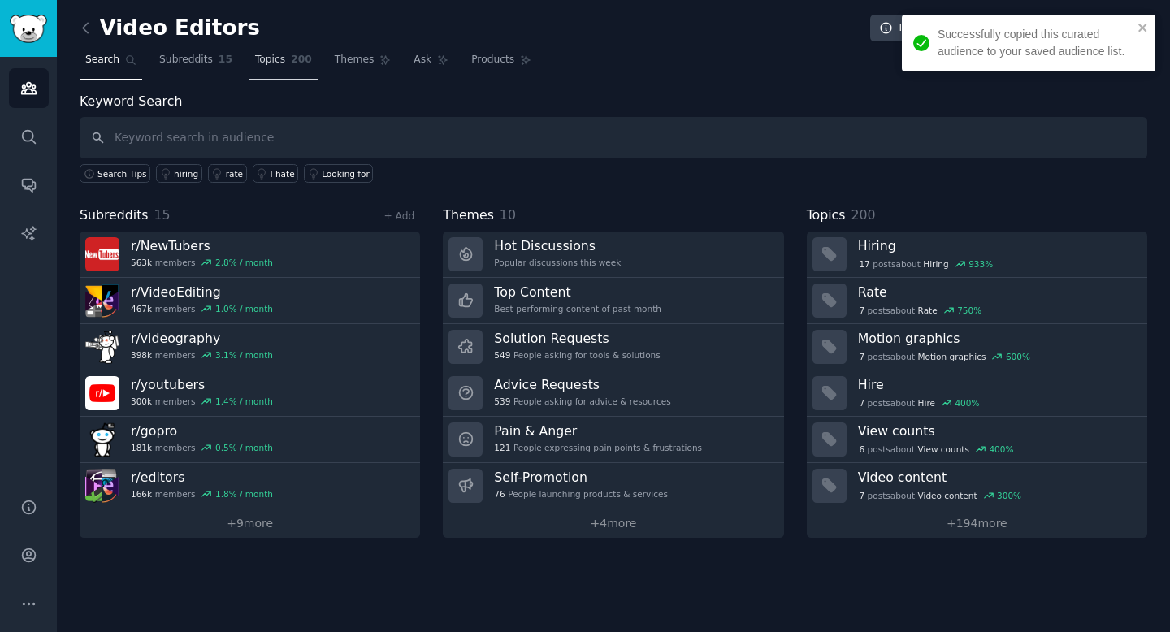
click at [256, 66] on span "Topics" at bounding box center [270, 60] width 30 height 15
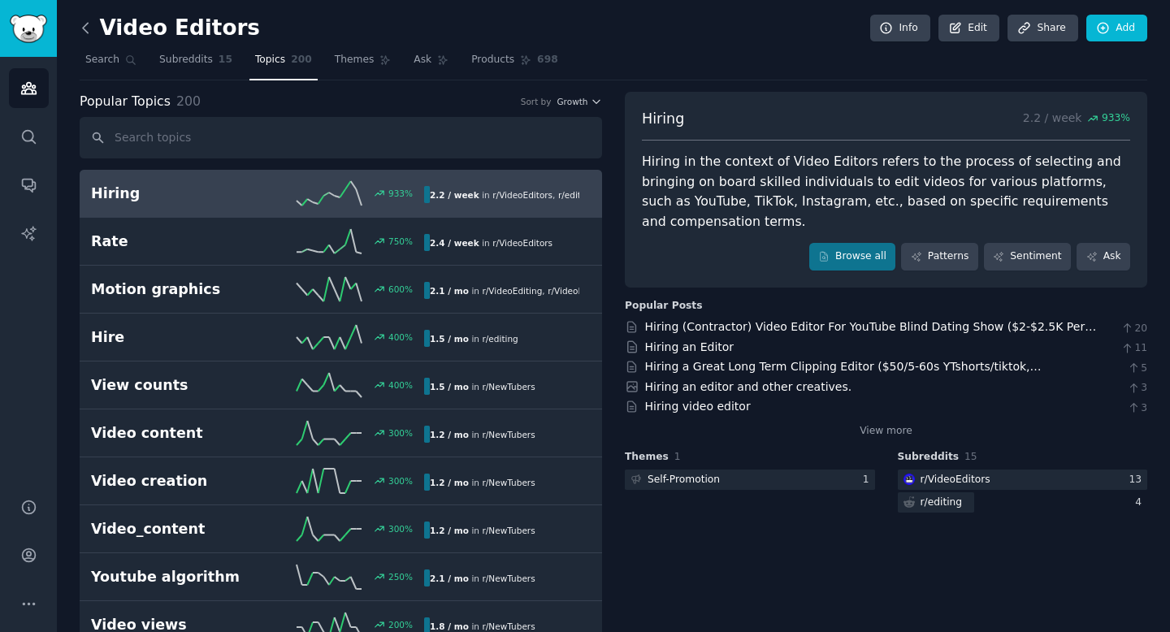
click at [83, 21] on icon at bounding box center [85, 27] width 17 height 17
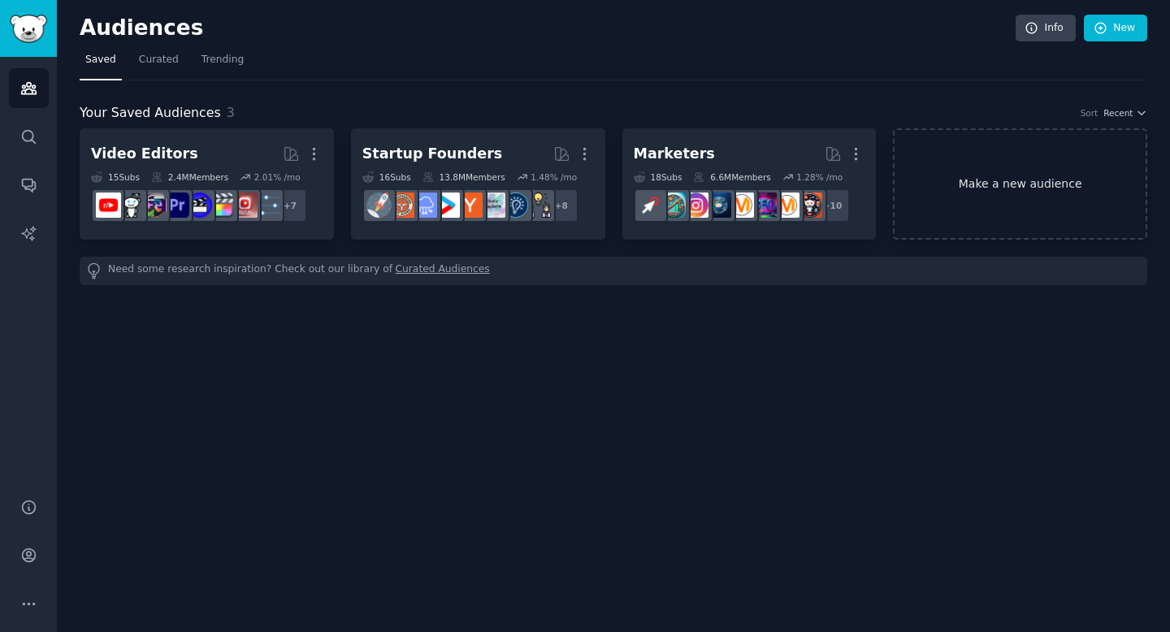
click at [969, 180] on link "Make a new audience" at bounding box center [1020, 183] width 254 height 111
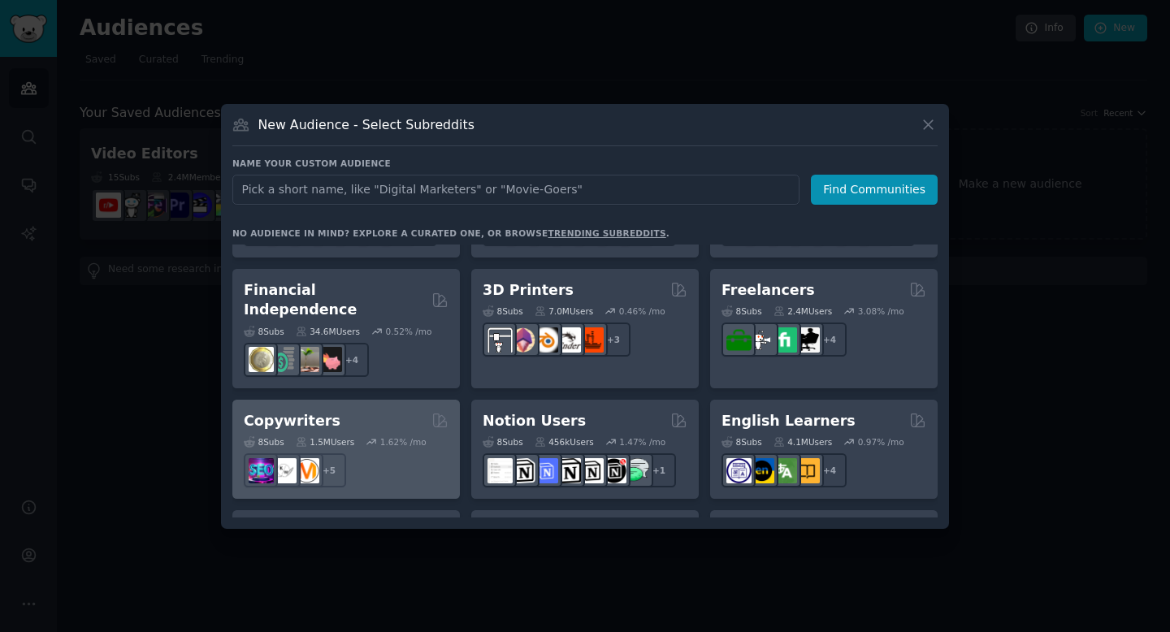
scroll to position [873, 0]
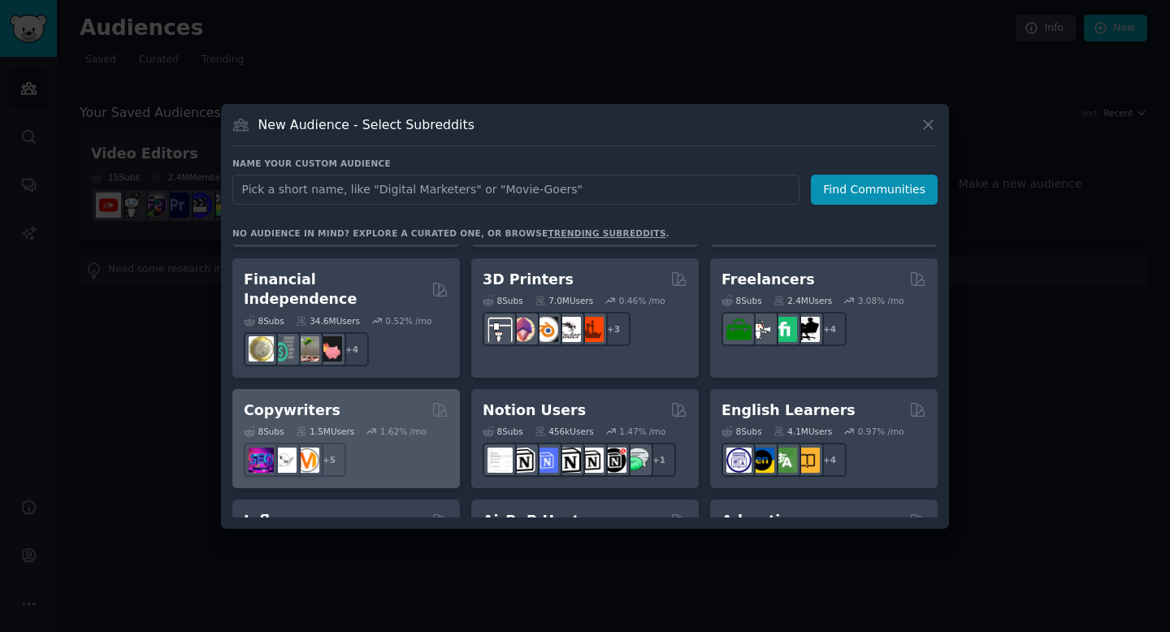
click at [345, 401] on div "Copywriters" at bounding box center [346, 411] width 205 height 20
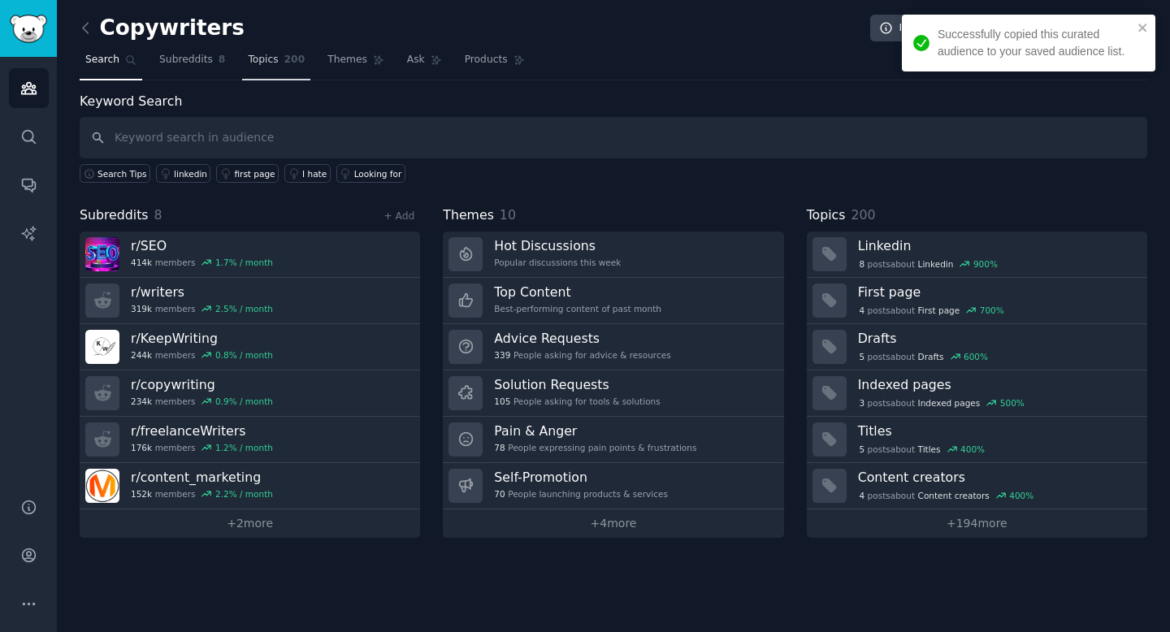
click at [271, 56] on span "Topics" at bounding box center [263, 60] width 30 height 15
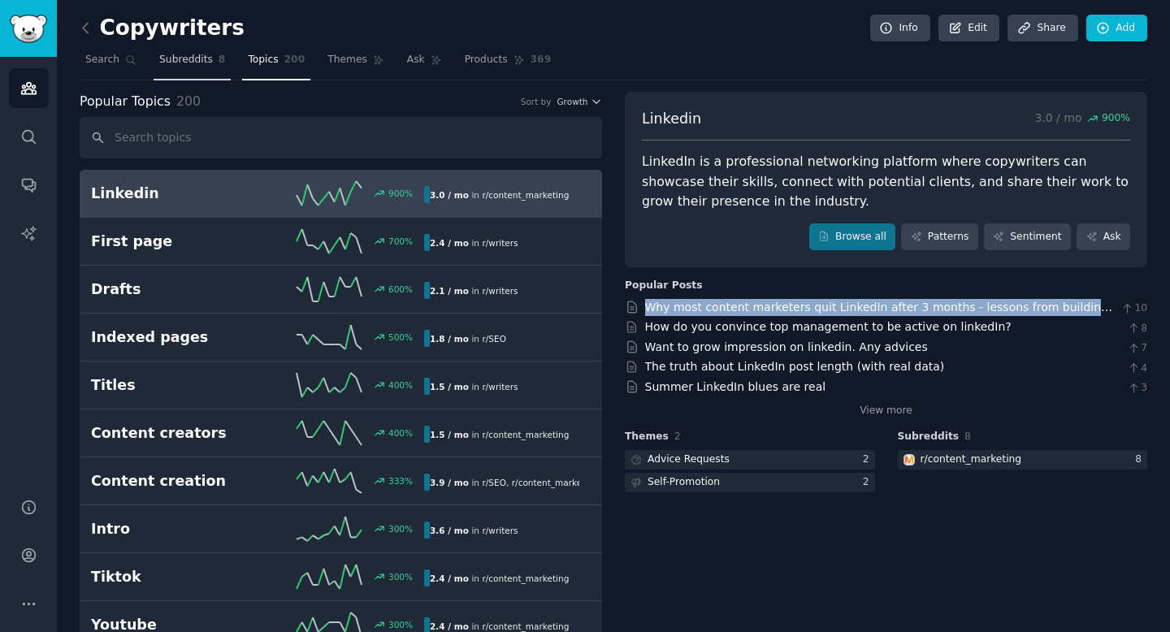
click at [186, 55] on span "Subreddits" at bounding box center [186, 60] width 54 height 15
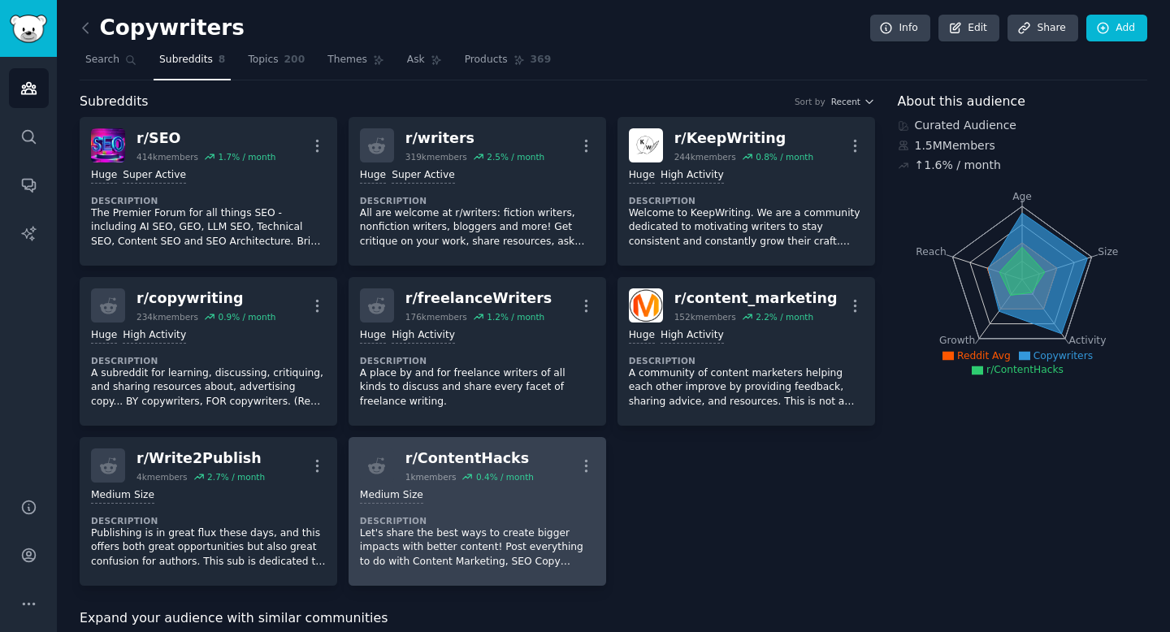
click at [521, 513] on div "Medium Size Description Let's share the best ways to create bigger impacts with…" at bounding box center [477, 529] width 235 height 92
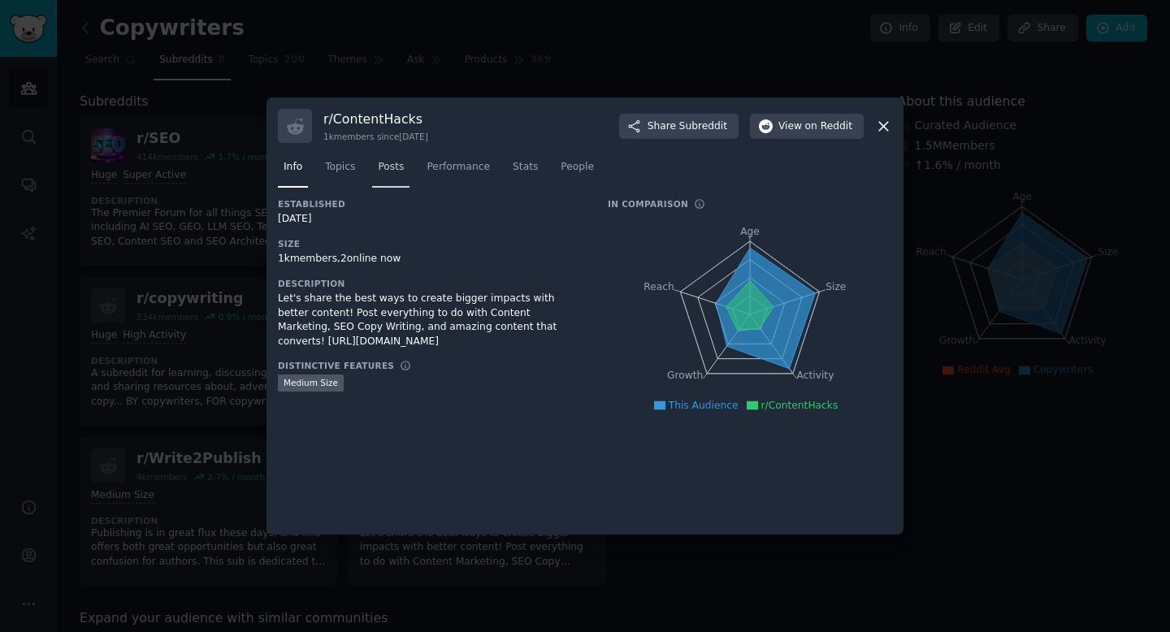
click at [393, 168] on span "Posts" at bounding box center [391, 167] width 26 height 15
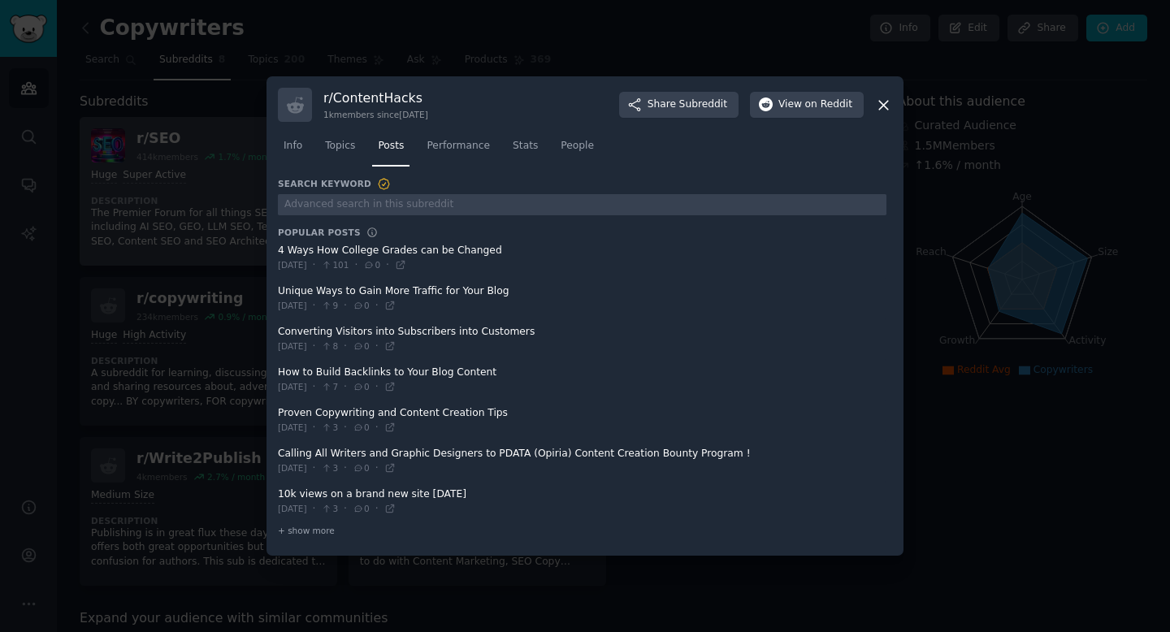
click at [175, 282] on div at bounding box center [585, 316] width 1170 height 632
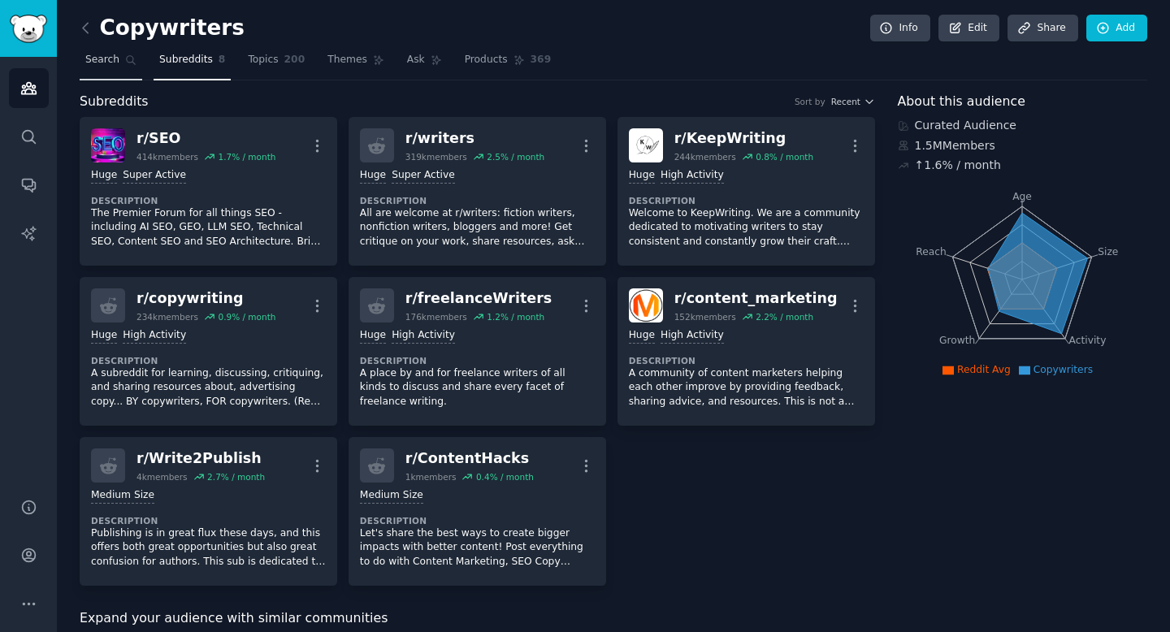
click at [90, 55] on span "Search" at bounding box center [102, 60] width 34 height 15
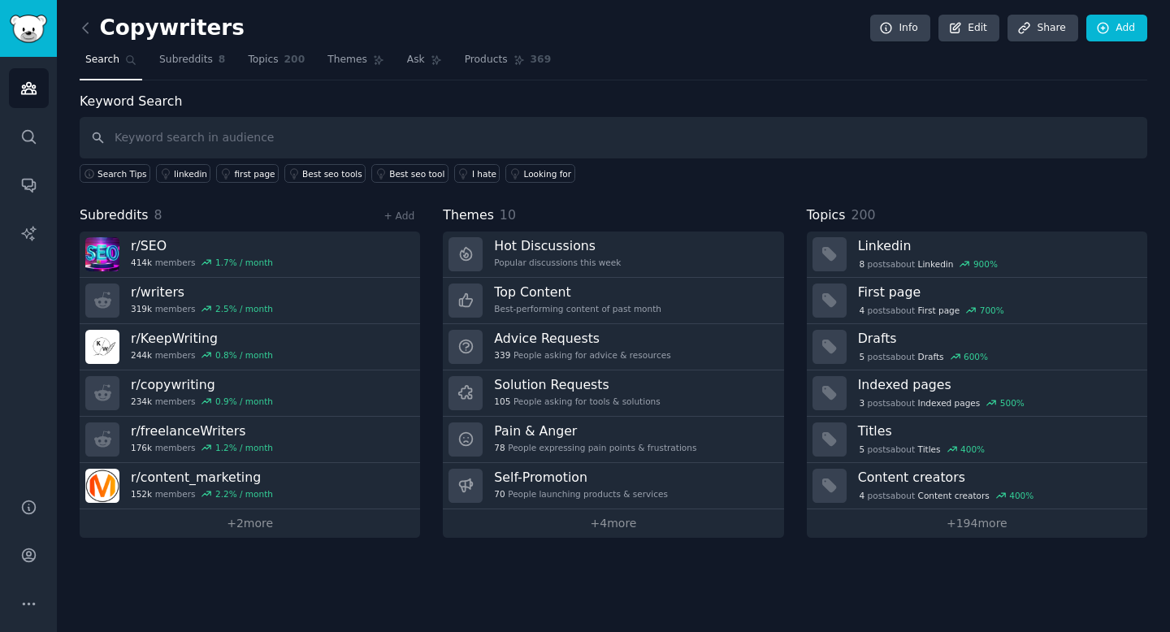
click at [79, 28] on div "Copywriters Info Edit Share Add Search Subreddits 8 Topics 200 Themes Ask Produ…" at bounding box center [613, 316] width 1113 height 632
click at [84, 28] on icon at bounding box center [85, 27] width 17 height 17
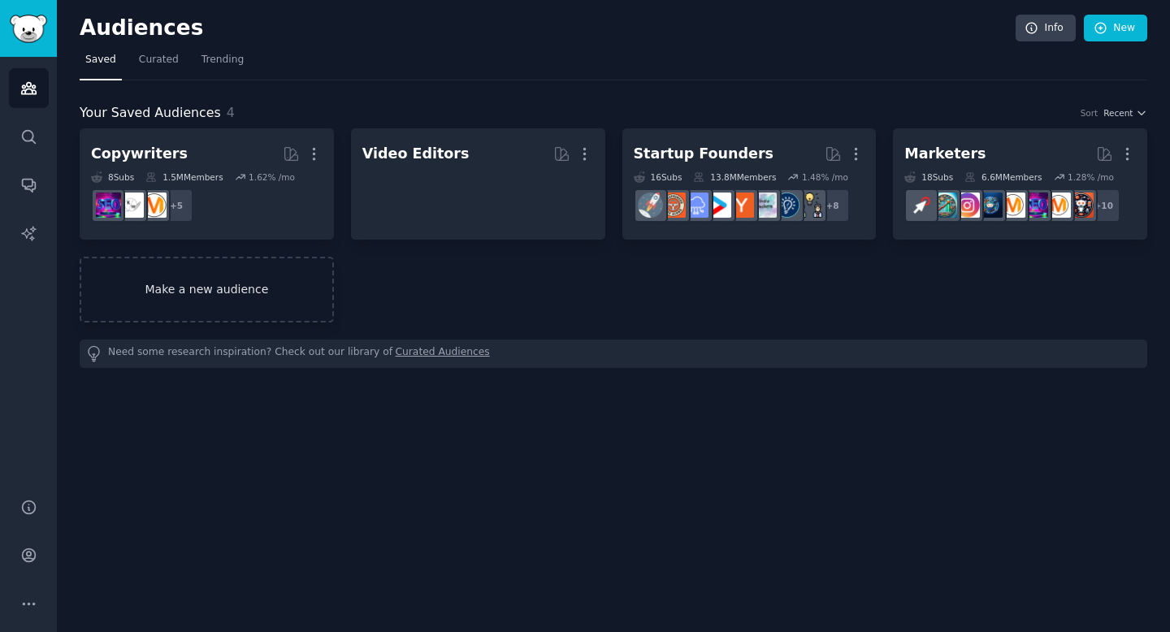
click at [234, 292] on link "Make a new audience" at bounding box center [207, 290] width 254 height 66
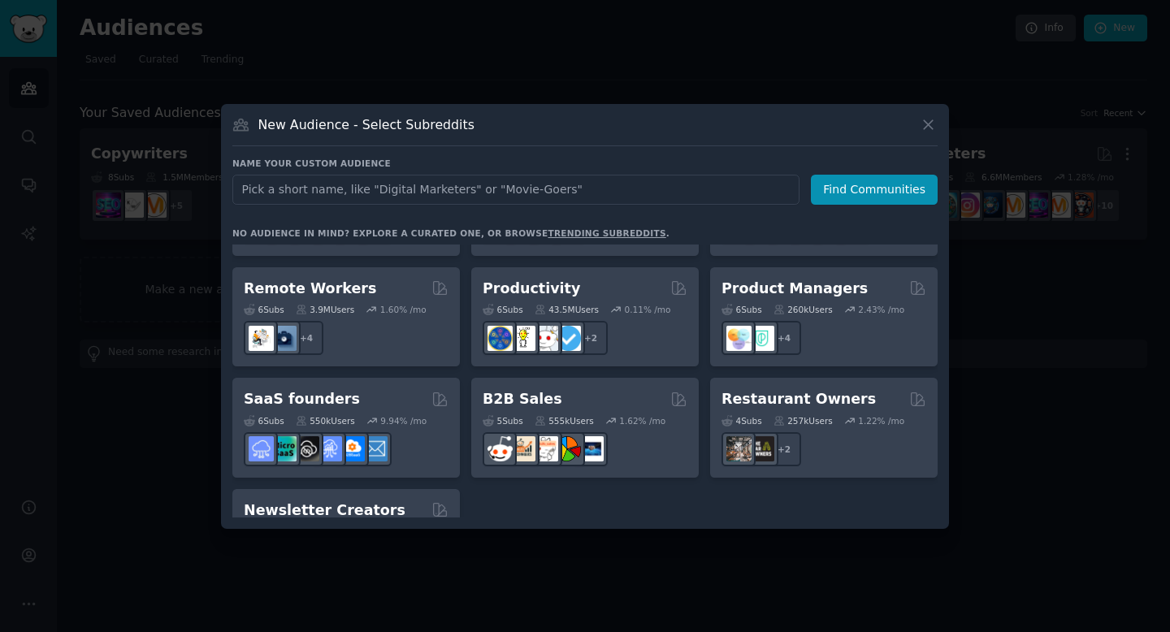
scroll to position [1268, 0]
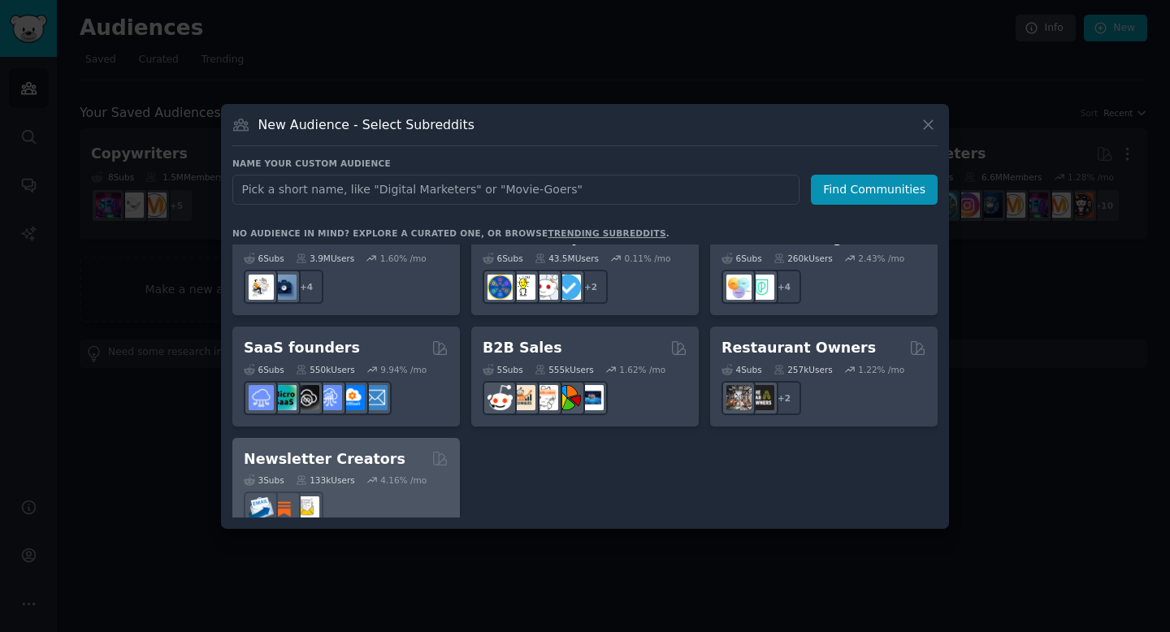
click at [331, 449] on h2 "Newsletter Creators" at bounding box center [325, 459] width 162 height 20
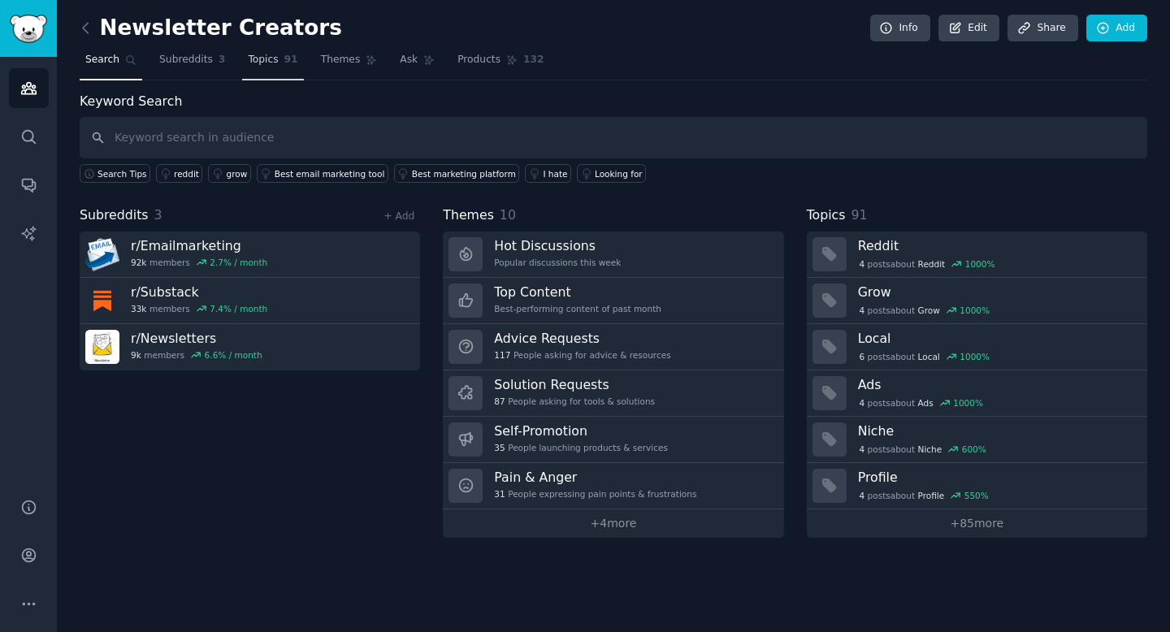
click at [273, 63] on span "Topics" at bounding box center [263, 60] width 30 height 15
